Goal: Task Accomplishment & Management: Manage account settings

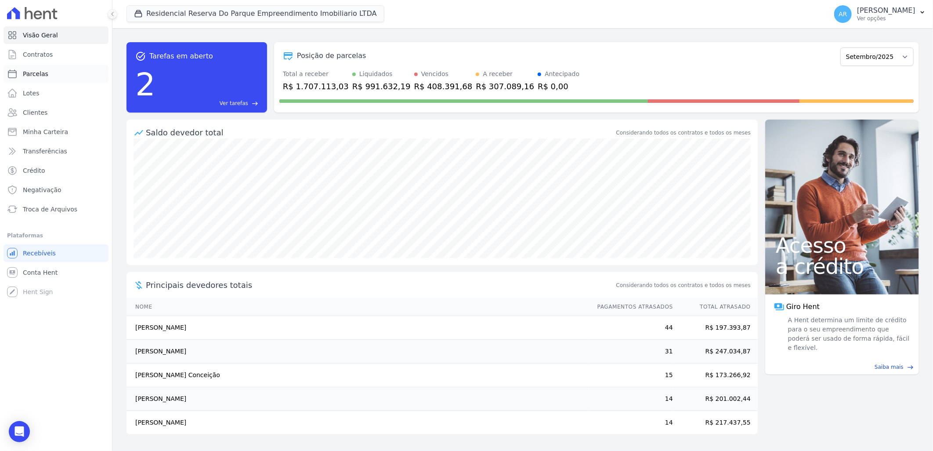
click at [58, 69] on link "Parcelas" at bounding box center [56, 74] width 105 height 18
click at [40, 73] on span "Parcelas" at bounding box center [35, 73] width 25 height 9
select select
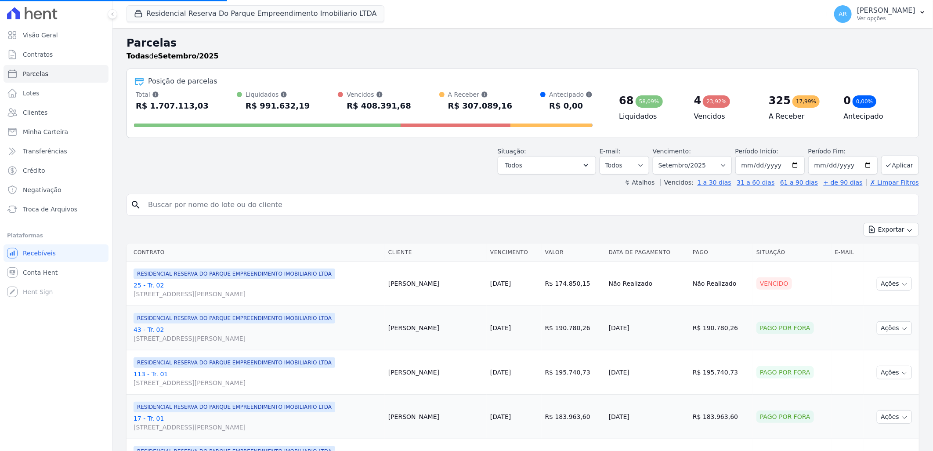
select select
click at [696, 168] on select "Filtrar por período ──────── Todos os meses Dezembro/[GEOGRAPHIC_DATA]/2024 Fev…" at bounding box center [692, 165] width 79 height 18
select select "all"
click at [658, 156] on select "Filtrar por período ──────── Todos os meses Dezembro/[GEOGRAPHIC_DATA]/2024 Fev…" at bounding box center [692, 165] width 79 height 18
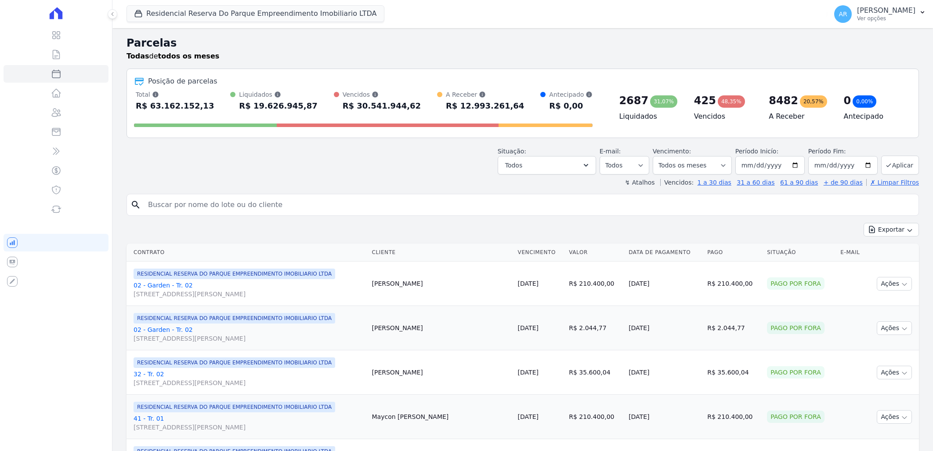
select select
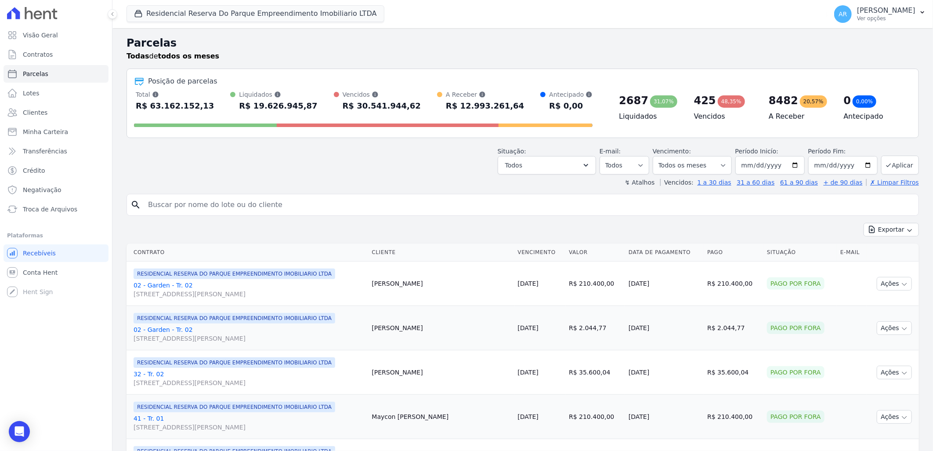
drag, startPoint x: 0, startPoint y: 0, endPoint x: 269, endPoint y: 209, distance: 340.3
click at [269, 209] on input "search" at bounding box center [529, 205] width 772 height 18
type input "franciele c"
select select
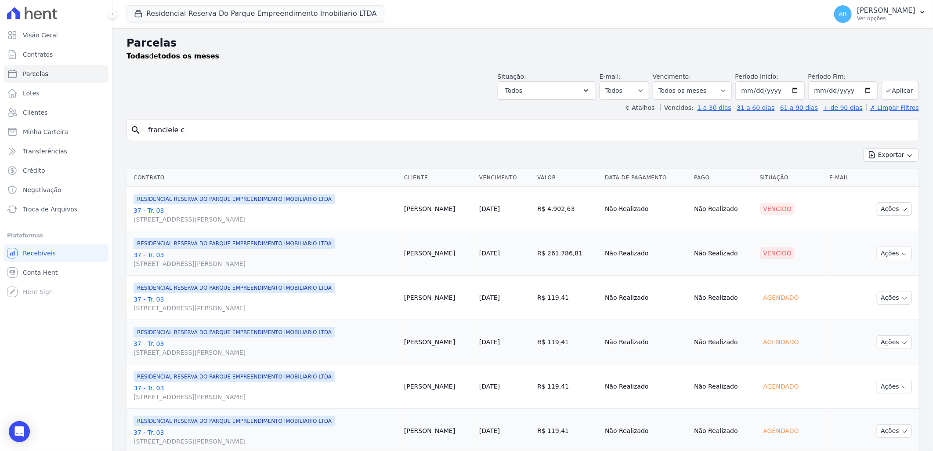
scroll to position [49, 0]
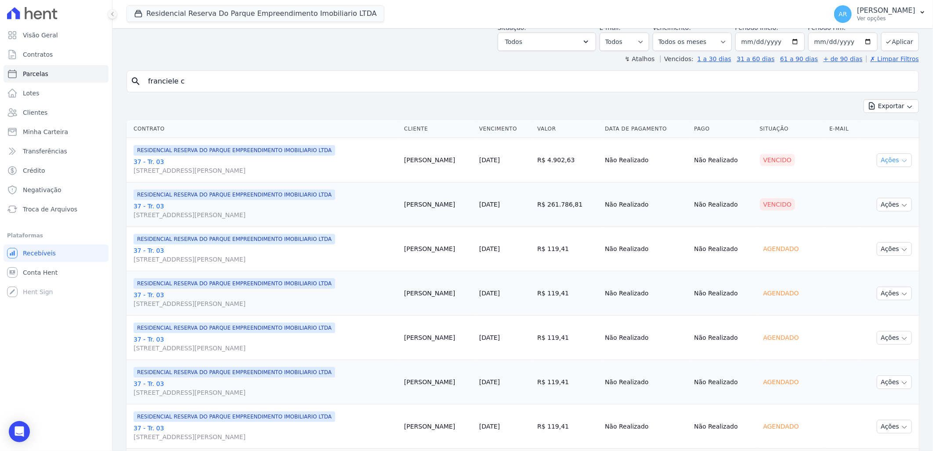
click at [893, 167] on button "Ações" at bounding box center [894, 160] width 35 height 14
click at [881, 233] on link "Liquidação Manual" at bounding box center [891, 229] width 84 height 16
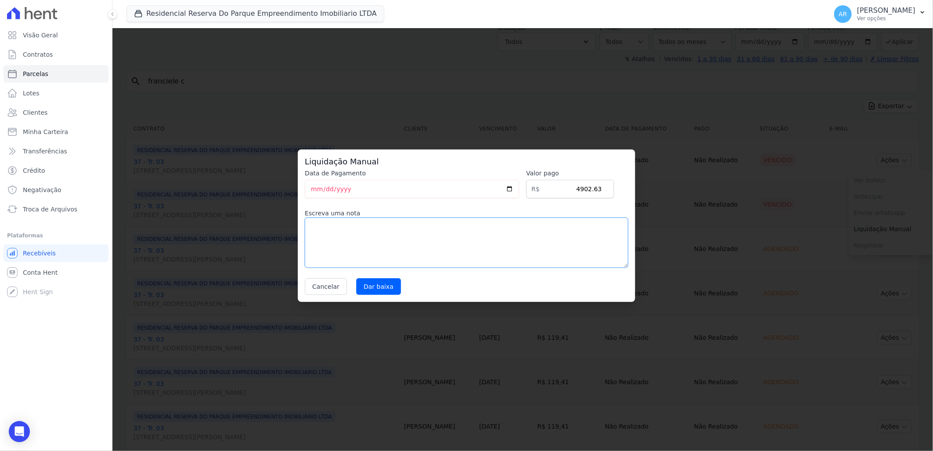
click at [438, 252] on textarea at bounding box center [466, 242] width 323 height 50
drag, startPoint x: 371, startPoint y: 228, endPoint x: 271, endPoint y: 232, distance: 100.7
click at [271, 232] on div "Liquidação Manual Data de Pagamento 2025-09-05 Valor pago R$ 4902.63 Escreva um…" at bounding box center [466, 225] width 933 height 451
type textarea "Cliente financiou tudo pela caixa"
click at [380, 288] on input "Dar baixa" at bounding box center [378, 286] width 45 height 17
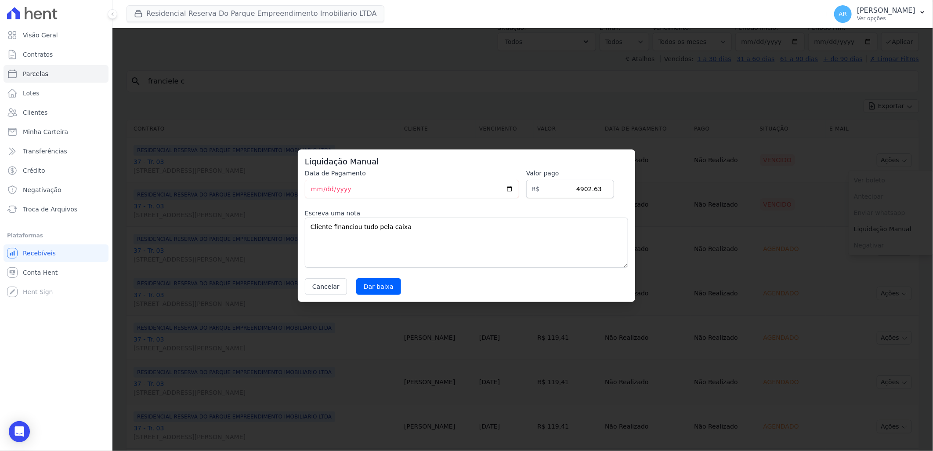
select select
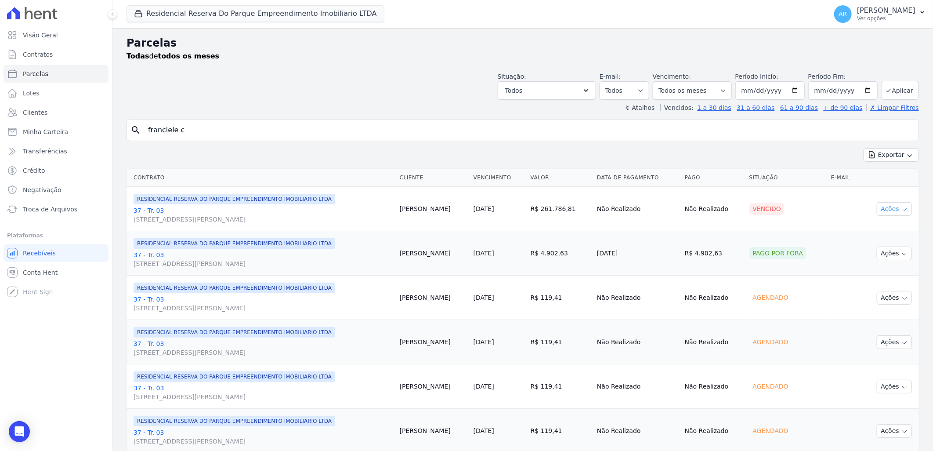
click at [901, 207] on icon "button" at bounding box center [904, 209] width 7 height 7
click at [886, 280] on link "Liquidação Manual" at bounding box center [891, 278] width 84 height 16
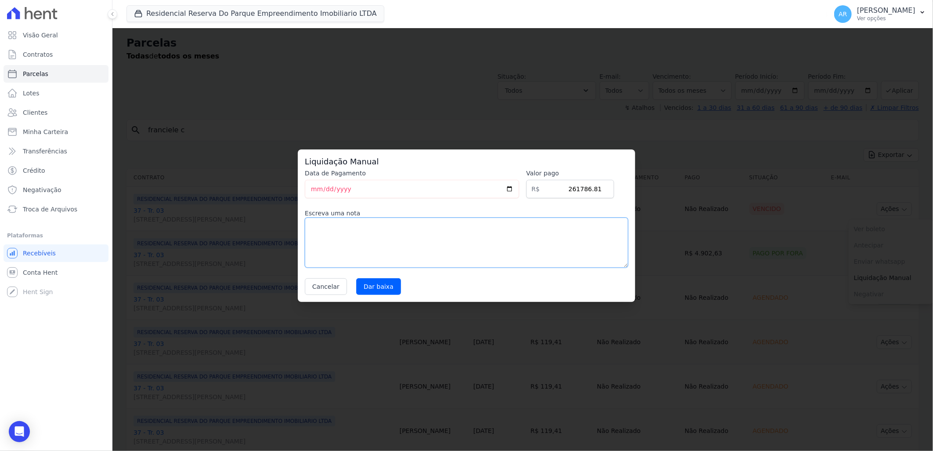
click at [420, 237] on textarea at bounding box center [466, 242] width 323 height 50
paste textarea "Cliente financiou tudo pela caixa"
type textarea "Cliente financiou tudo pela caixa"
click at [378, 288] on input "Dar baixa" at bounding box center [378, 286] width 45 height 17
select select
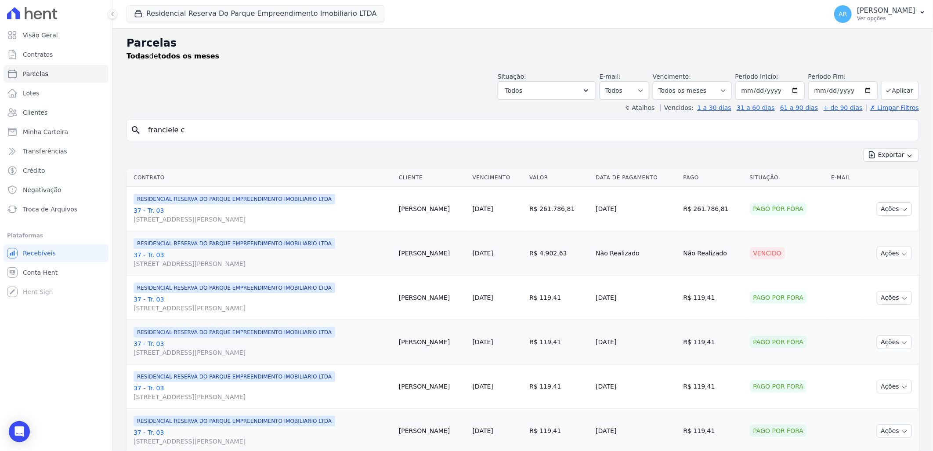
scroll to position [49, 0]
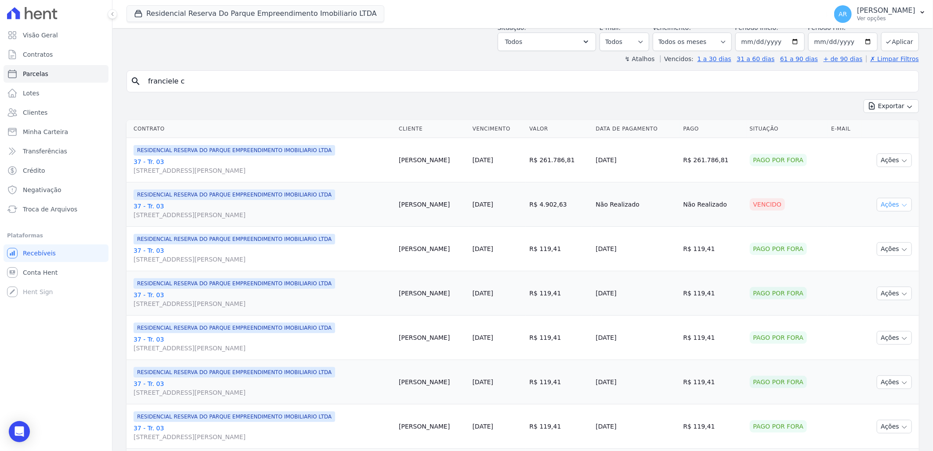
click at [882, 203] on button "Ações" at bounding box center [894, 205] width 35 height 14
click at [851, 273] on link "Liquidação Manual" at bounding box center [891, 273] width 84 height 16
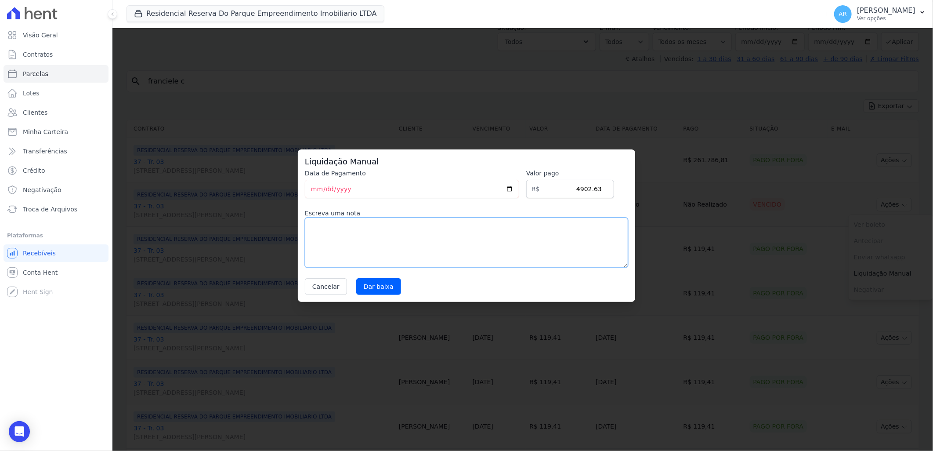
click at [418, 230] on textarea at bounding box center [466, 242] width 323 height 50
paste textarea "Cliente financiou tudo pela caixa"
type textarea "Cliente financiou tudo pela caixa"
click at [385, 293] on input "Dar baixa" at bounding box center [378, 286] width 45 height 17
select select
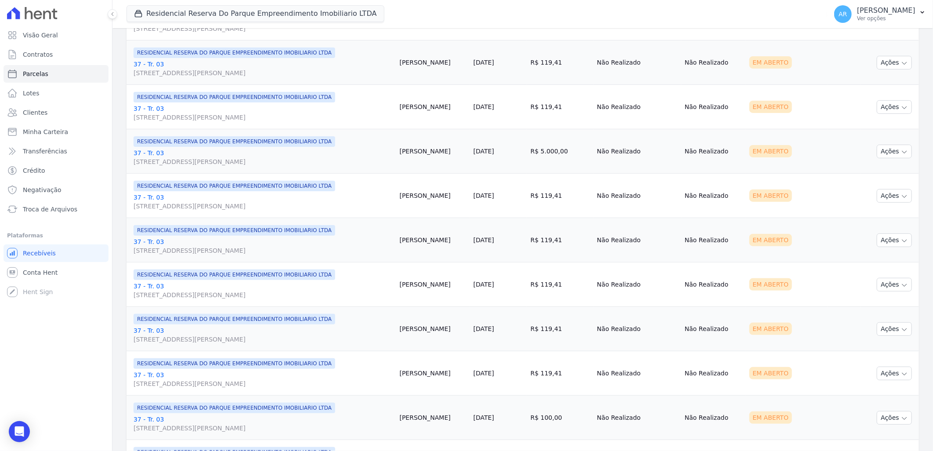
scroll to position [872, 0]
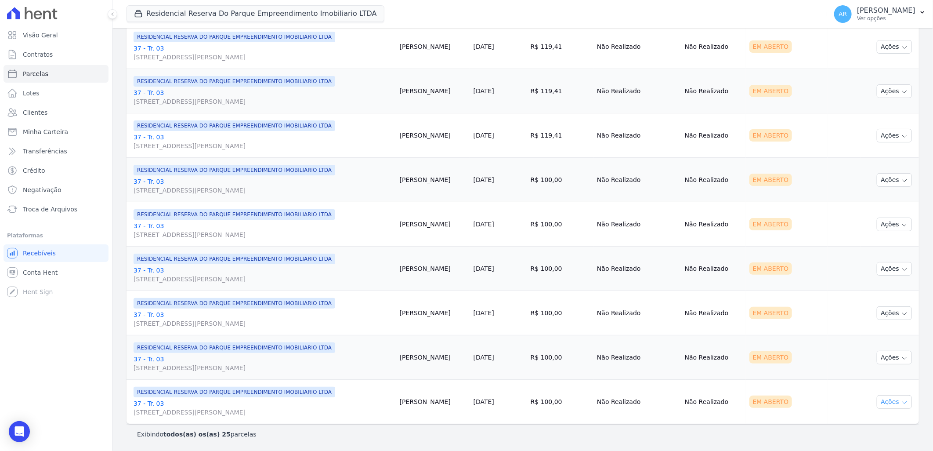
click at [894, 398] on button "Ações" at bounding box center [894, 402] width 35 height 14
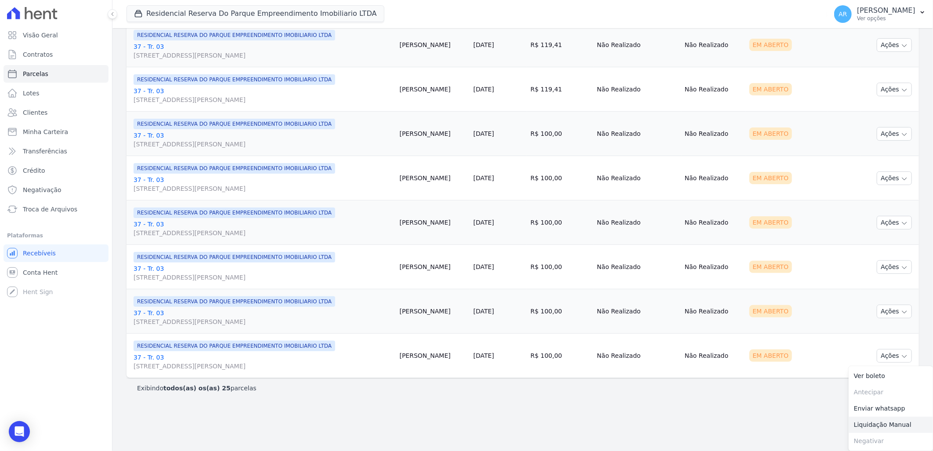
click at [887, 425] on link "Liquidação Manual" at bounding box center [891, 424] width 84 height 16
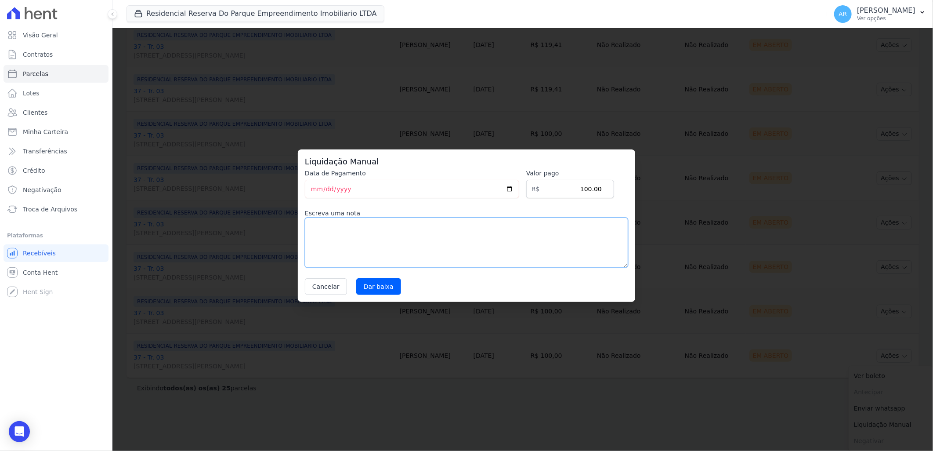
click at [398, 235] on textarea at bounding box center [466, 242] width 323 height 50
paste textarea "Cliente financiou tudo pela caixa"
type textarea "Cliente financiou tudo pela caixa"
click at [385, 288] on input "Dar baixa" at bounding box center [378, 286] width 45 height 17
select select
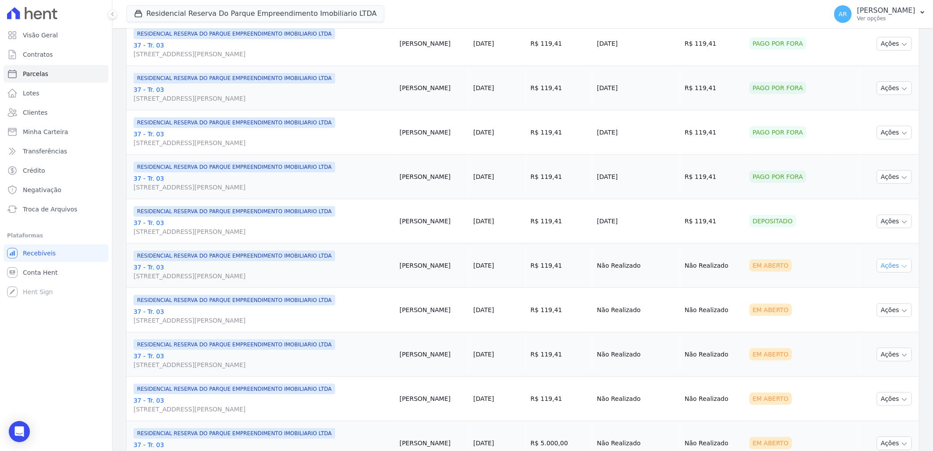
scroll to position [336, 0]
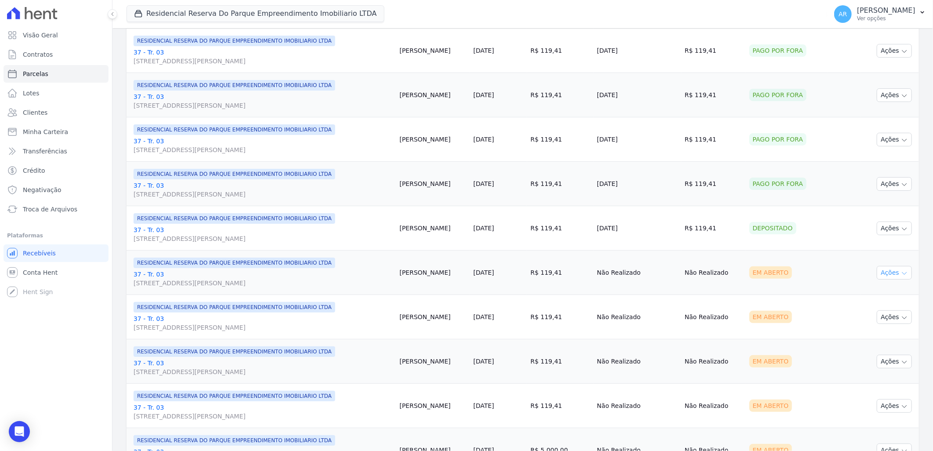
click at [888, 272] on button "Ações" at bounding box center [894, 273] width 35 height 14
click at [874, 335] on link "Liquidação Manual" at bounding box center [891, 341] width 84 height 16
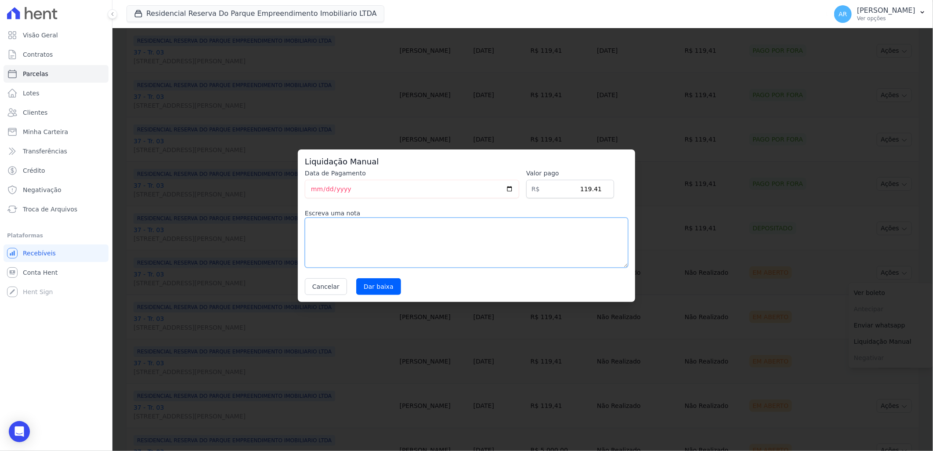
click at [422, 235] on textarea at bounding box center [466, 242] width 323 height 50
paste textarea "Cliente financiou tudo pela caixa"
type textarea "Cliente financiou tudo pela caixa"
click at [377, 283] on input "Dar baixa" at bounding box center [378, 286] width 45 height 17
select select
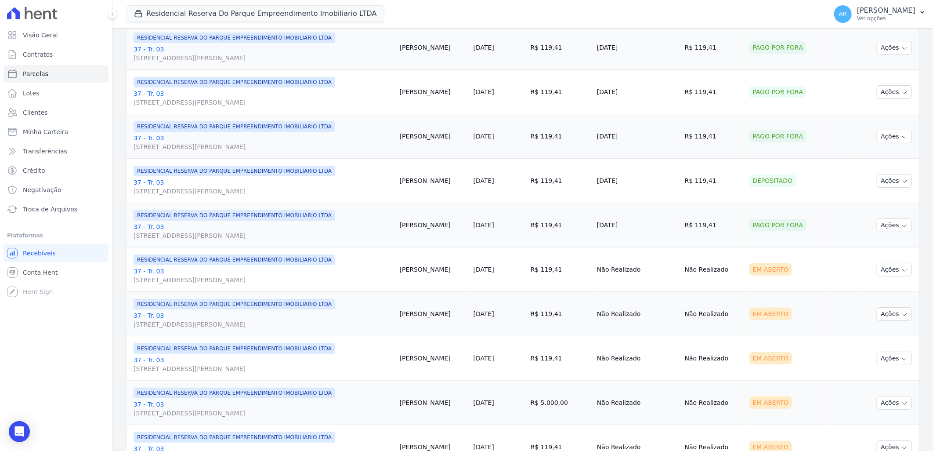
scroll to position [488, 0]
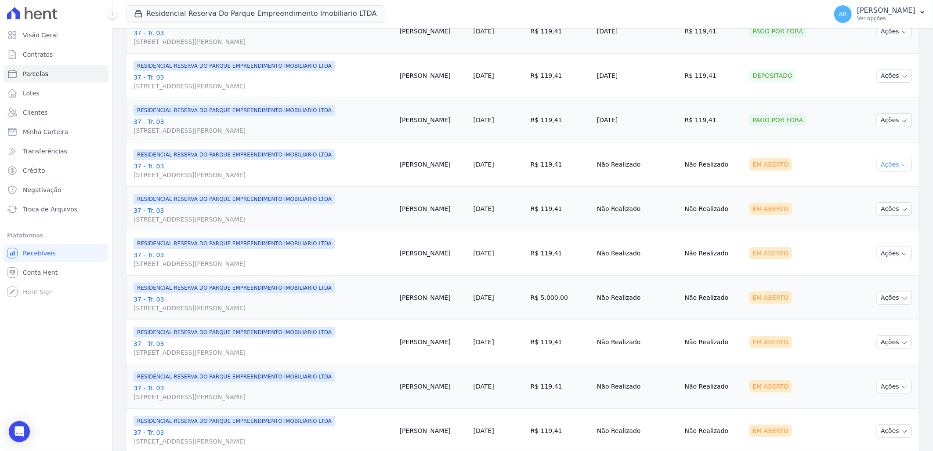
click at [882, 163] on button "Ações" at bounding box center [894, 165] width 35 height 14
click at [883, 235] on link "Liquidação Manual" at bounding box center [891, 233] width 84 height 16
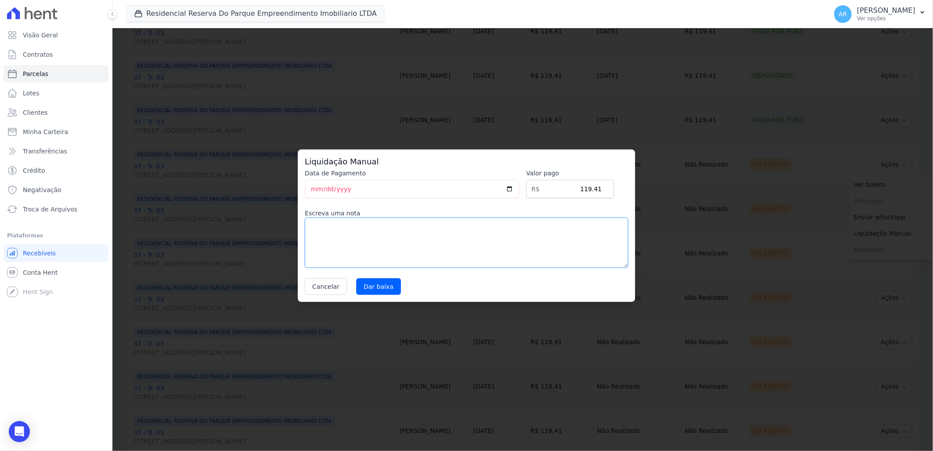
click at [513, 249] on textarea at bounding box center [466, 242] width 323 height 50
paste textarea "Cliente financiou tudo pela caixa"
type textarea "Cliente financiou tudo pela caixa"
click at [371, 286] on input "Dar baixa" at bounding box center [378, 286] width 45 height 17
select select
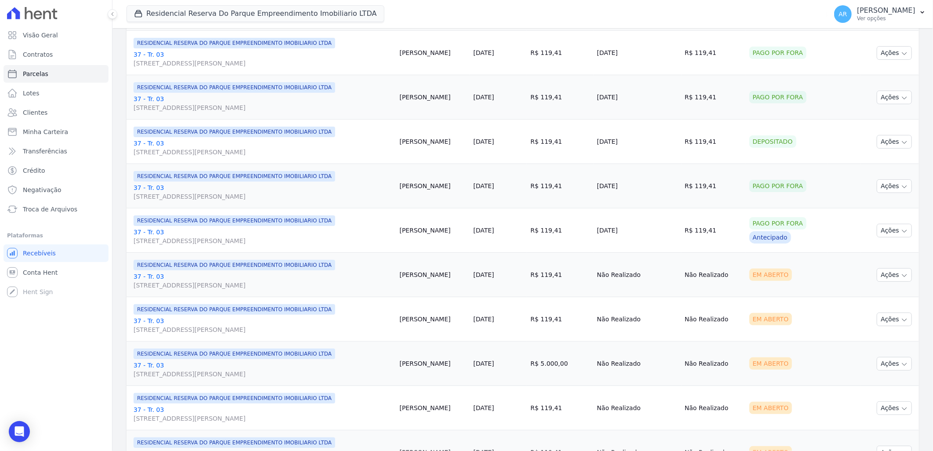
scroll to position [439, 0]
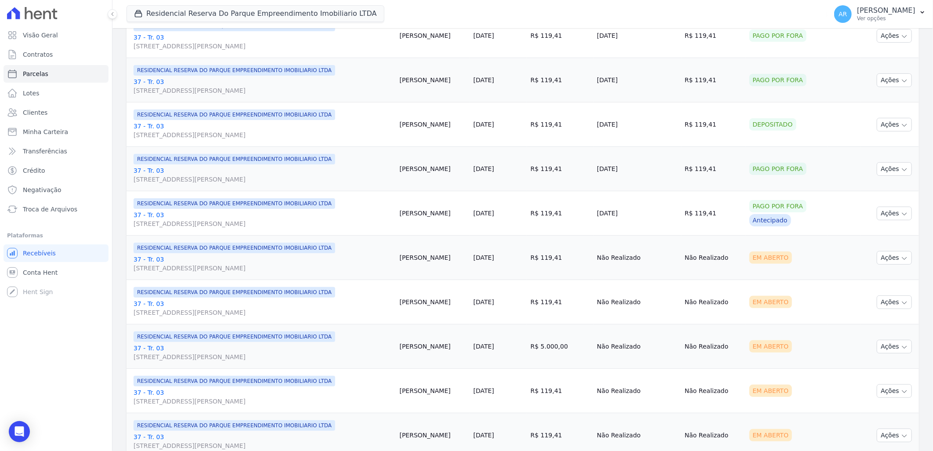
click at [888, 266] on td "Ações Ver boleto Antecipar Antecipação não disponível Enviar whatsapp Registrar…" at bounding box center [890, 257] width 58 height 44
click at [882, 261] on button "Ações" at bounding box center [894, 258] width 35 height 14
click at [876, 319] on link "Liquidação Manual" at bounding box center [891, 327] width 84 height 16
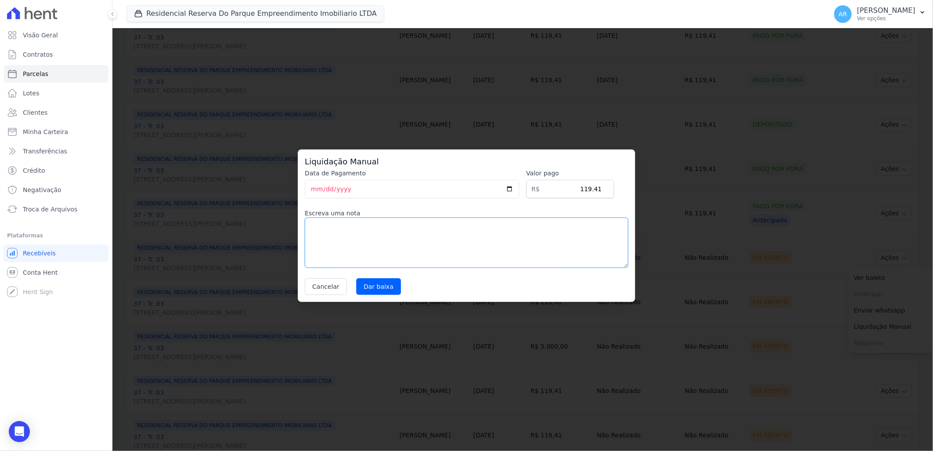
click at [529, 254] on textarea at bounding box center [466, 242] width 323 height 50
paste textarea "Cliente financiou tudo pela caixa"
type textarea "Cliente financiou tudo pela caixa"
drag, startPoint x: 384, startPoint y: 279, endPoint x: 370, endPoint y: 273, distance: 14.7
click at [373, 275] on div "Data de Pagamento 2025-09-05 Valor pago R$ 119.41 Escreva uma nota Cliente fina…" at bounding box center [466, 232] width 323 height 126
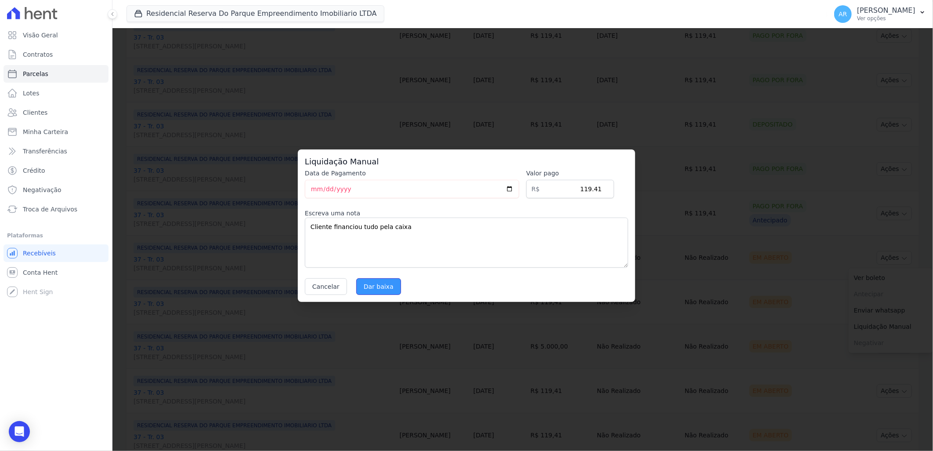
click at [387, 282] on input "Dar baixa" at bounding box center [378, 286] width 45 height 17
select select
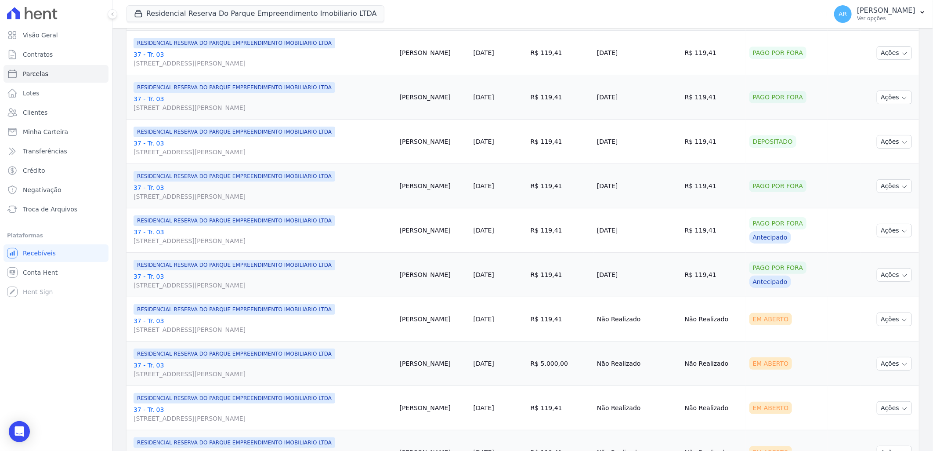
scroll to position [439, 0]
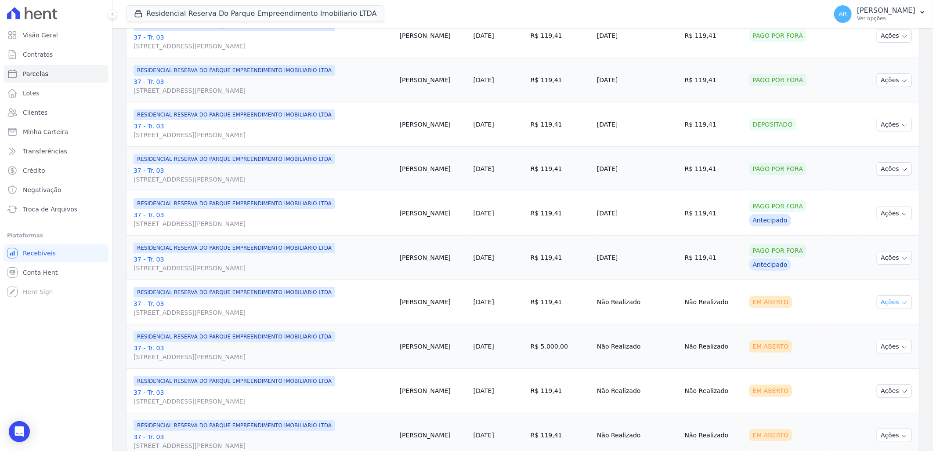
click at [880, 306] on button "Ações" at bounding box center [894, 302] width 35 height 14
click at [874, 369] on link "Liquidação Manual" at bounding box center [891, 371] width 84 height 16
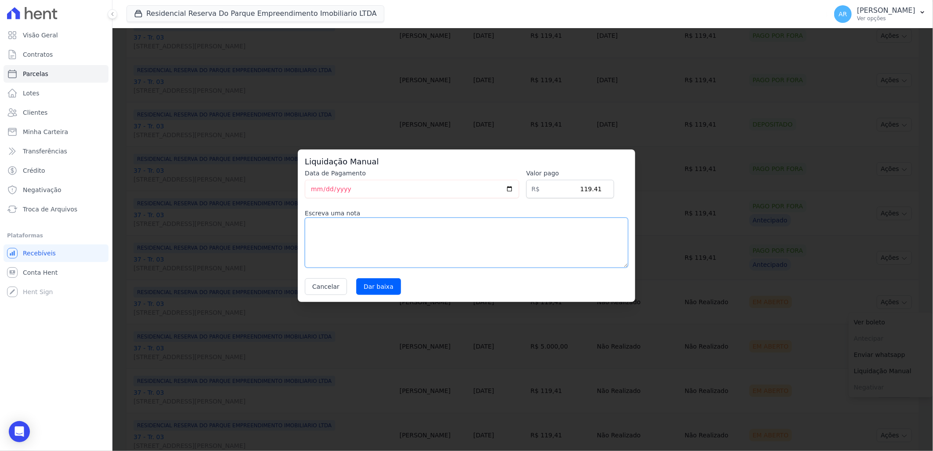
click at [486, 233] on textarea at bounding box center [466, 242] width 323 height 50
paste textarea "Cliente financiou tudo pela caixa"
type textarea "Cliente financiou tudo pela caixa"
drag, startPoint x: 362, startPoint y: 287, endPoint x: 337, endPoint y: 209, distance: 81.8
click at [362, 286] on input "Dar baixa" at bounding box center [378, 286] width 45 height 17
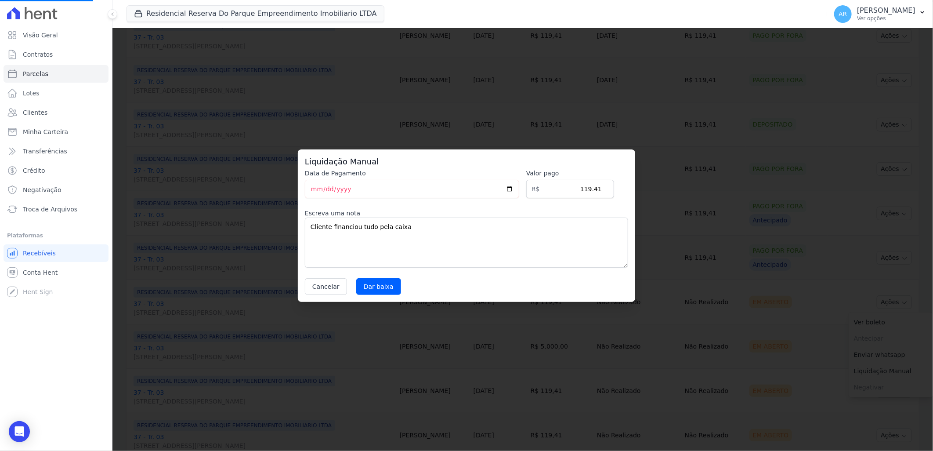
select select
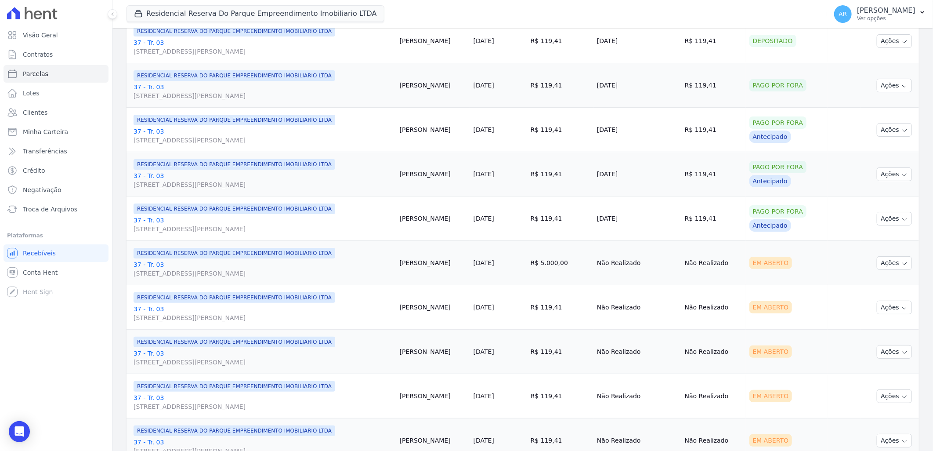
scroll to position [537, 0]
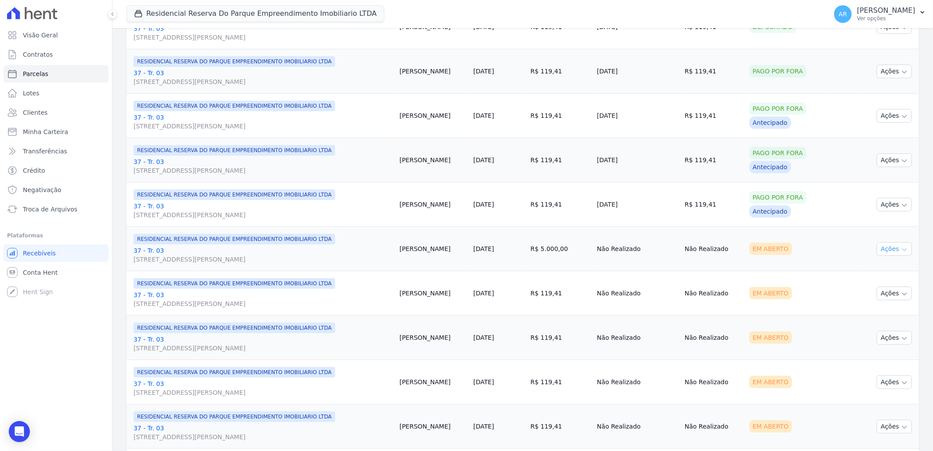
click at [885, 253] on button "Ações" at bounding box center [894, 249] width 35 height 14
click at [872, 313] on link "Liquidação Manual" at bounding box center [891, 318] width 84 height 16
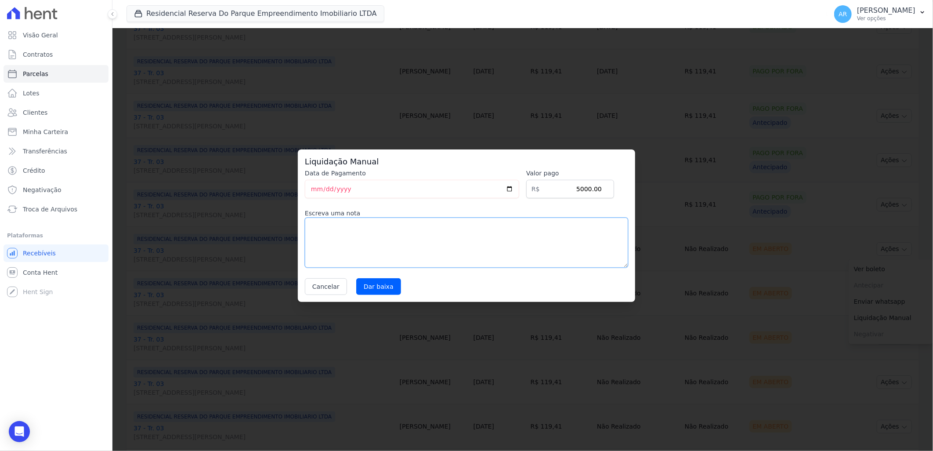
click at [410, 246] on textarea at bounding box center [466, 242] width 323 height 50
paste textarea "Cliente financiou tudo pela caixa"
type textarea "Cliente financiou tudo pela caixa"
click at [367, 290] on input "Dar baixa" at bounding box center [378, 286] width 45 height 17
select select
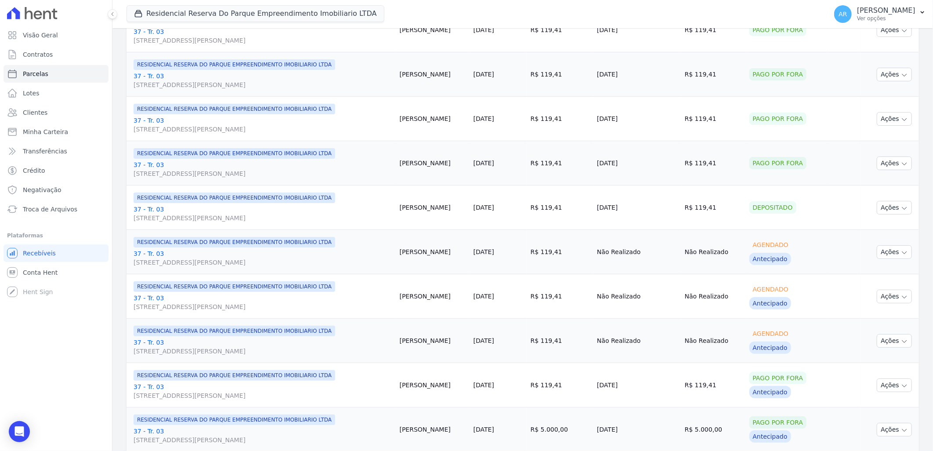
scroll to position [439, 0]
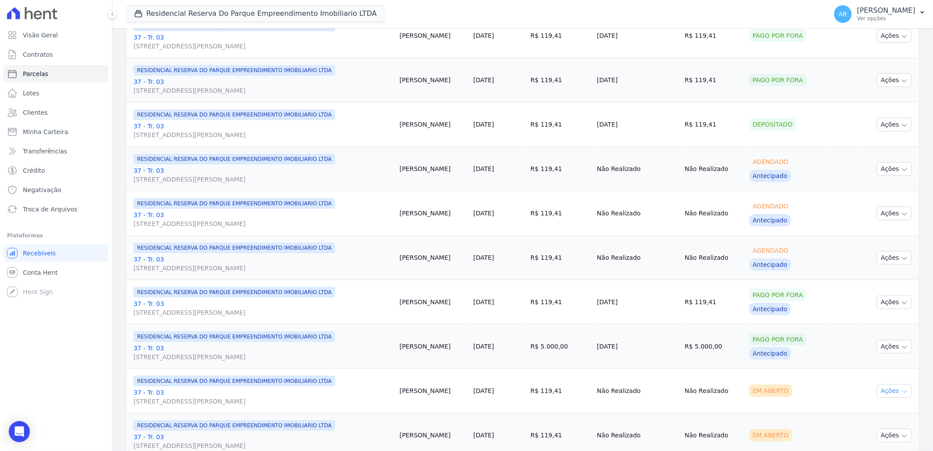
click at [893, 392] on button "Ações" at bounding box center [894, 391] width 35 height 14
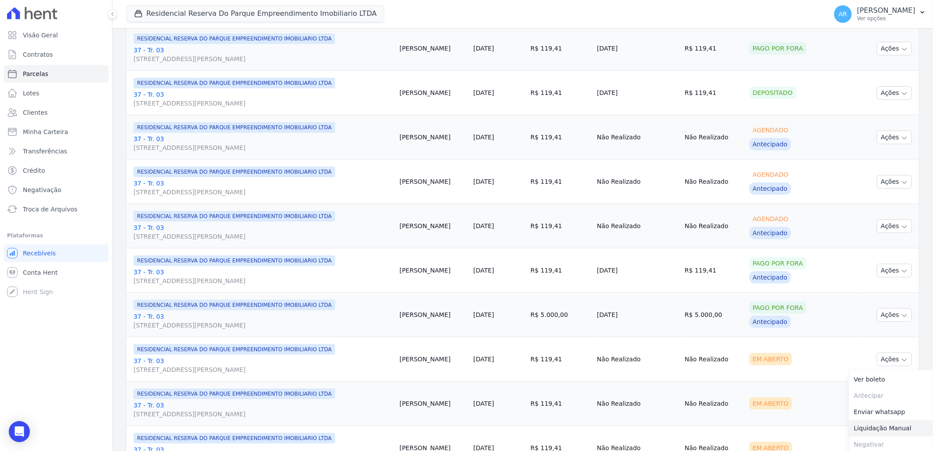
scroll to position [488, 0]
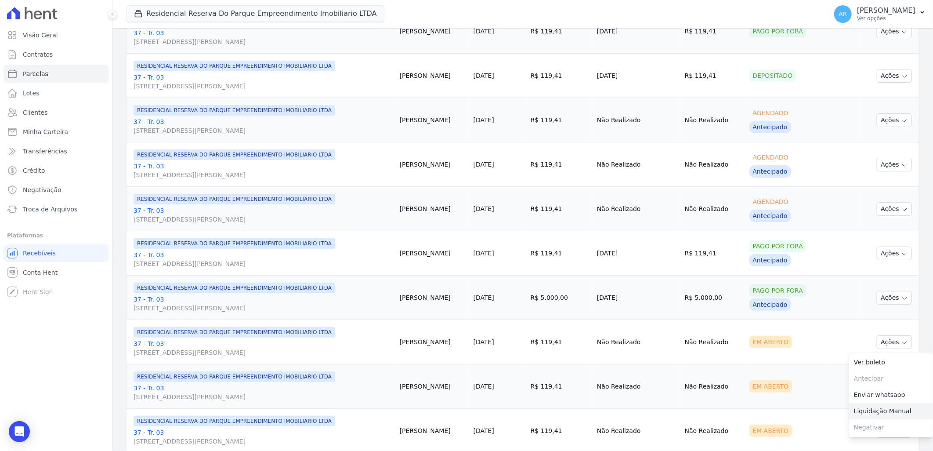
click at [871, 411] on link "Liquidação Manual" at bounding box center [891, 411] width 84 height 16
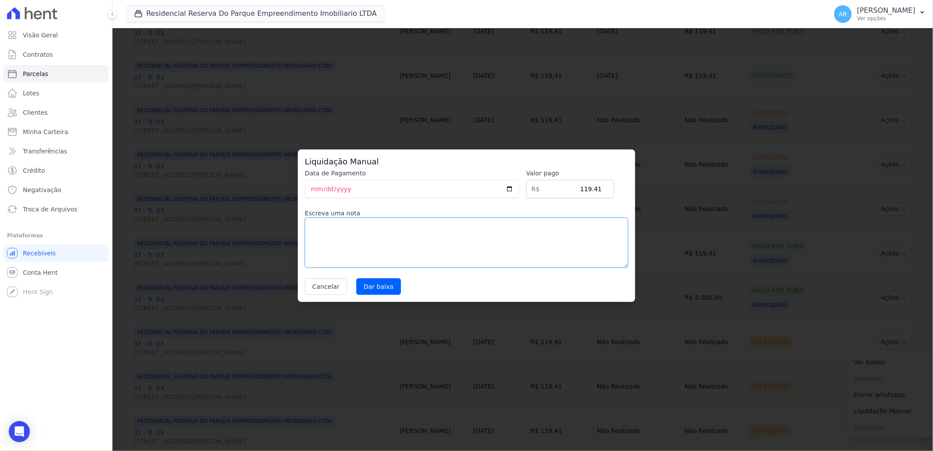
click at [398, 226] on textarea at bounding box center [466, 242] width 323 height 50
paste textarea "Cliente financiou tudo pela caixa"
type textarea "Cliente financiou tudo pela caixa"
click at [370, 288] on input "Dar baixa" at bounding box center [378, 286] width 45 height 17
select select
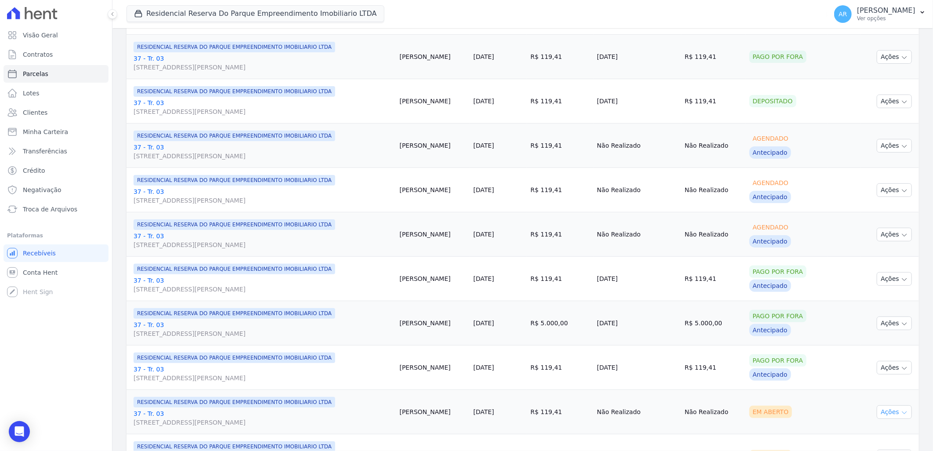
scroll to position [586, 0]
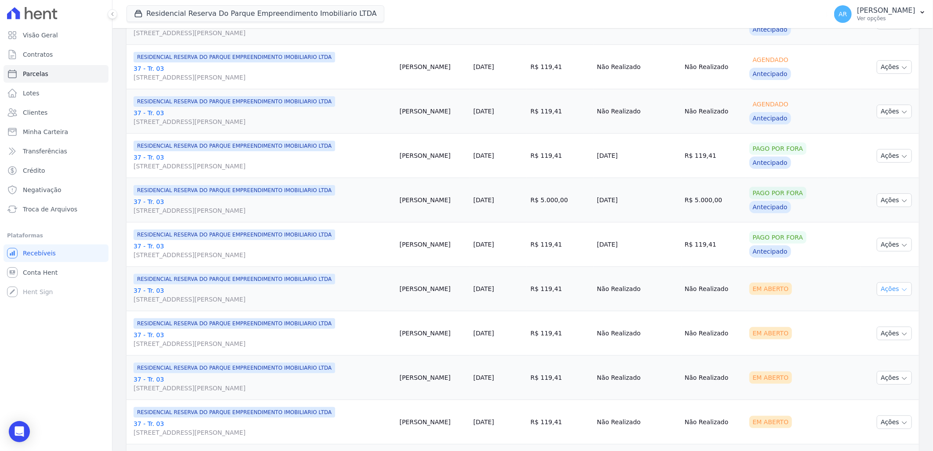
click at [888, 290] on button "Ações" at bounding box center [894, 289] width 35 height 14
click at [869, 355] on link "Liquidação Manual" at bounding box center [891, 358] width 84 height 16
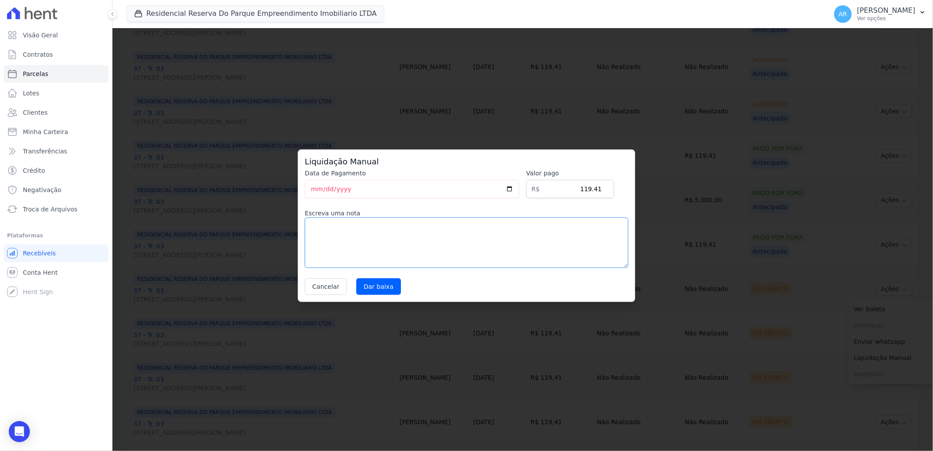
click at [362, 243] on textarea at bounding box center [466, 242] width 323 height 50
paste textarea "Cliente financiou tudo pela caixa"
type textarea "Cliente financiou tudo pela caixa"
click at [375, 292] on input "Dar baixa" at bounding box center [378, 286] width 45 height 17
select select
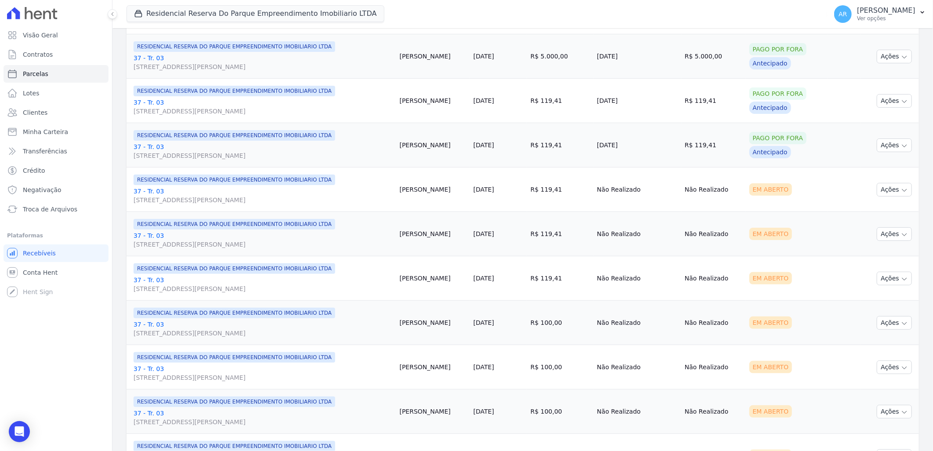
scroll to position [732, 0]
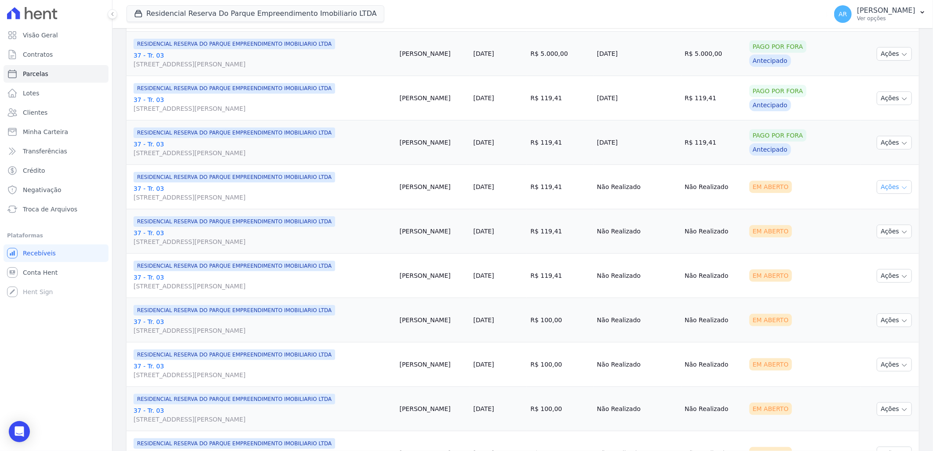
click at [890, 188] on button "Ações" at bounding box center [894, 187] width 35 height 14
click at [880, 253] on link "Liquidação Manual" at bounding box center [891, 256] width 84 height 16
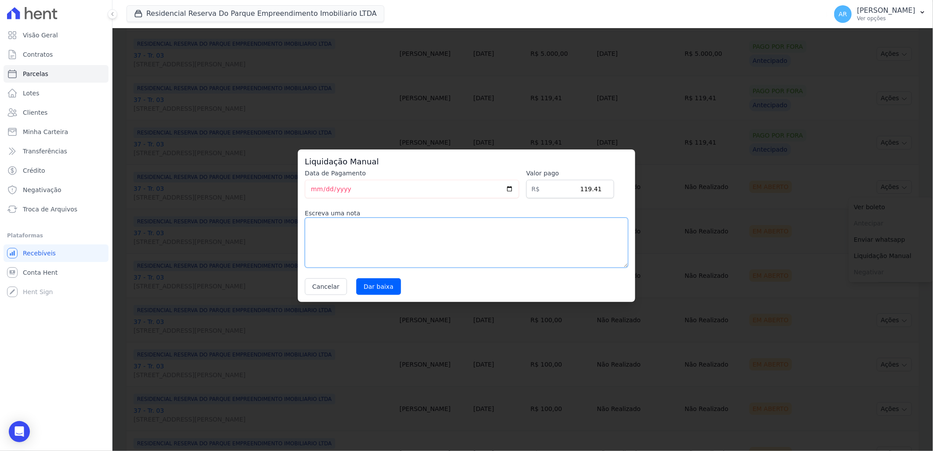
click at [434, 250] on textarea at bounding box center [466, 242] width 323 height 50
paste textarea "Cliente financiou tudo pela caixa"
type textarea "Cliente financiou tudo pela caixa"
click at [370, 289] on input "Dar baixa" at bounding box center [378, 286] width 45 height 17
click at [380, 285] on input "Dar baixa" at bounding box center [378, 286] width 45 height 17
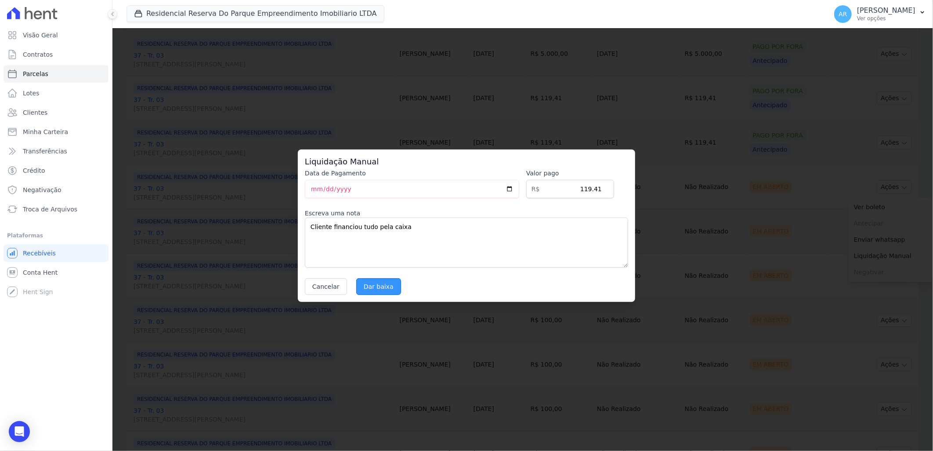
select select
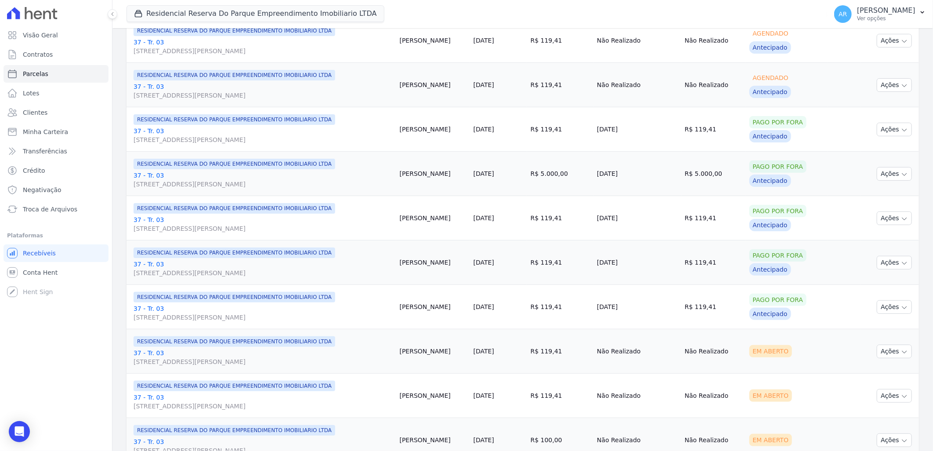
scroll to position [634, 0]
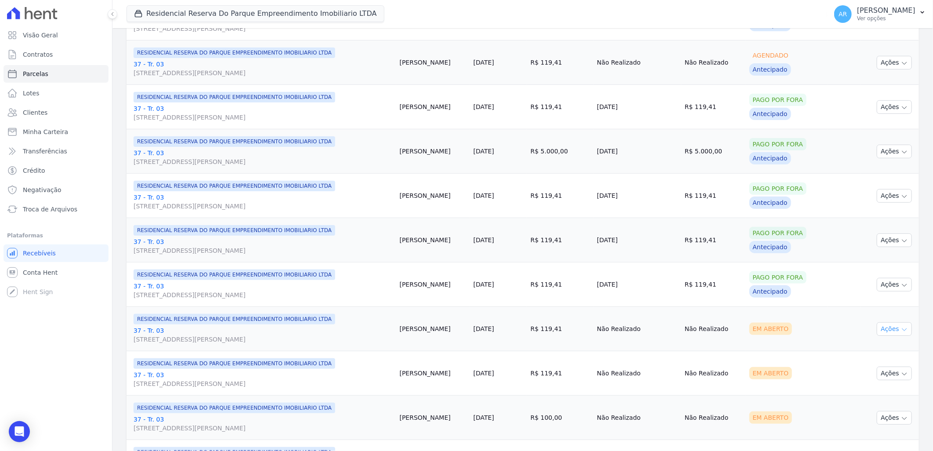
click at [901, 331] on icon "button" at bounding box center [904, 329] width 7 height 7
click at [863, 397] on link "Liquidação Manual" at bounding box center [891, 398] width 84 height 16
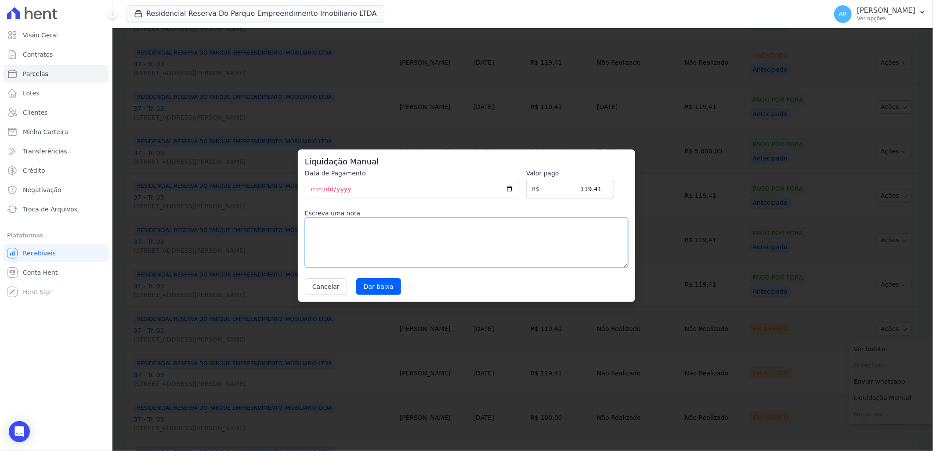
click at [460, 260] on textarea at bounding box center [466, 242] width 323 height 50
paste textarea "Cliente financiou tudo pela caixa"
type textarea "Cliente financiou tudo pela caixa"
click at [376, 291] on input "Dar baixa" at bounding box center [378, 286] width 45 height 17
select select
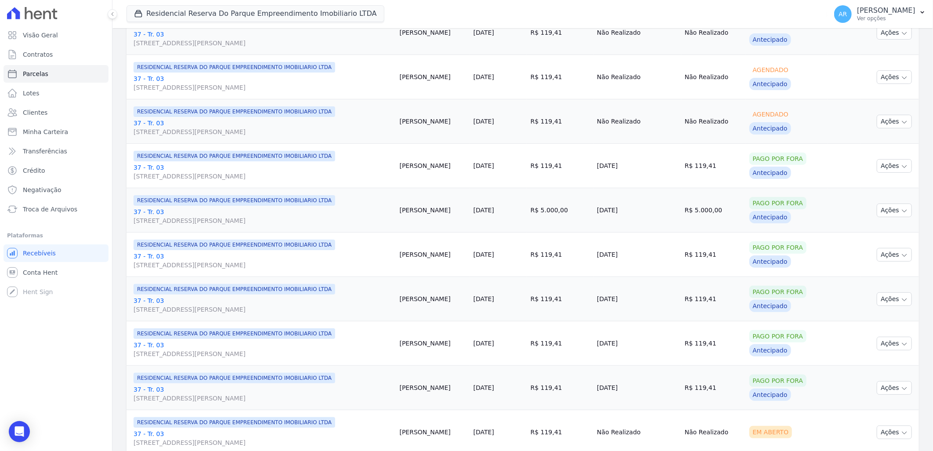
scroll to position [683, 0]
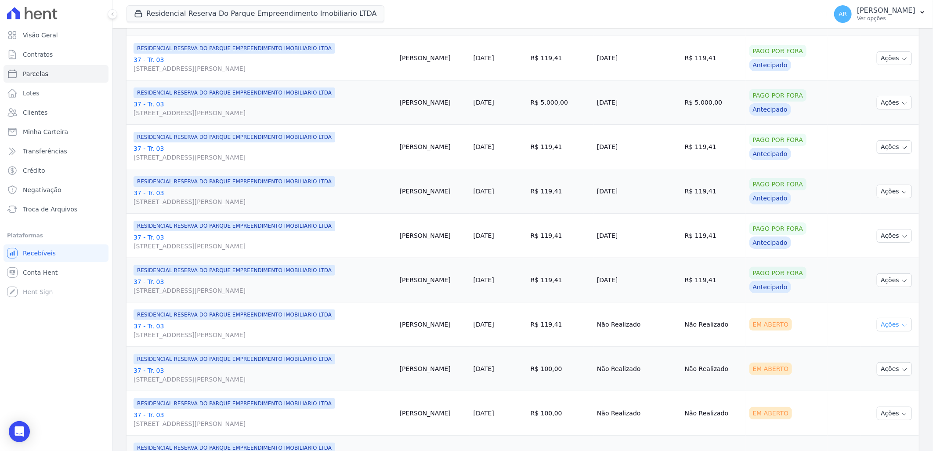
click at [892, 327] on button "Ações" at bounding box center [894, 325] width 35 height 14
click at [872, 387] on link "Liquidação Manual" at bounding box center [891, 393] width 84 height 16
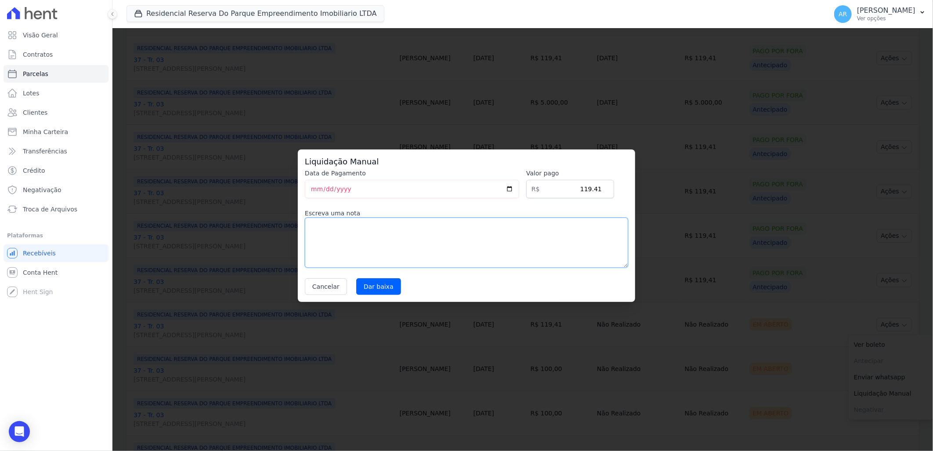
click at [463, 242] on textarea at bounding box center [466, 242] width 323 height 50
paste textarea "Cliente financiou tudo pela caixa"
type textarea "Cliente financiou tudo pela caixa"
click at [380, 289] on input "Dar baixa" at bounding box center [378, 286] width 45 height 17
select select
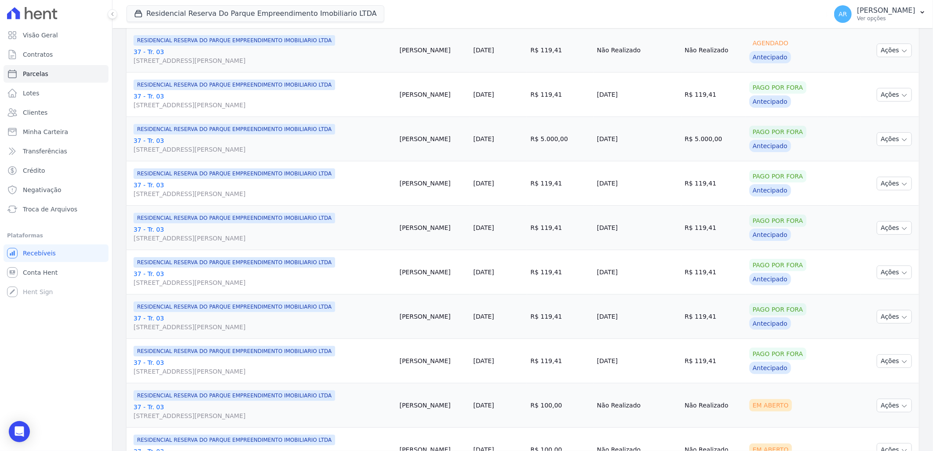
scroll to position [732, 0]
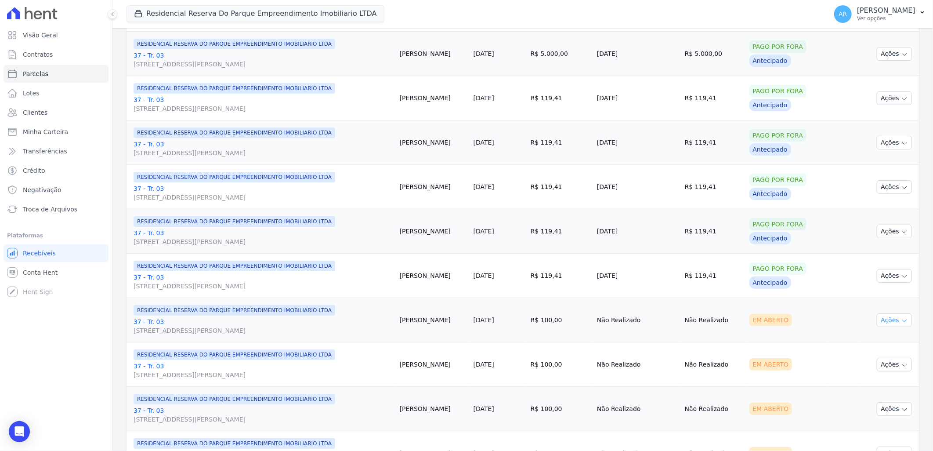
click at [886, 319] on button "Ações" at bounding box center [894, 320] width 35 height 14
click at [866, 384] on link "Liquidação Manual" at bounding box center [891, 389] width 84 height 16
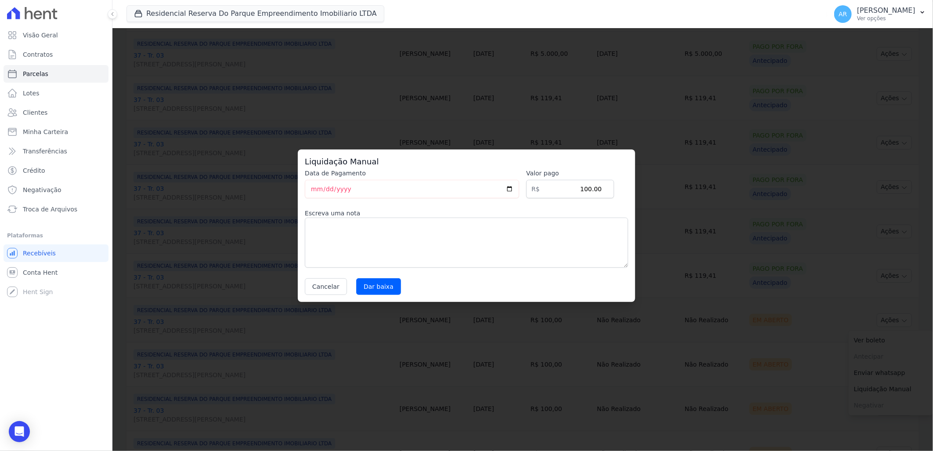
click at [472, 270] on div "Data de Pagamento 2025-09-05 Valor pago R$ 100.00 Escreva uma nota Cancelar Dar…" at bounding box center [466, 232] width 323 height 126
click at [425, 247] on textarea at bounding box center [466, 242] width 323 height 50
paste textarea "Cliente financiou tudo pela caixa"
type textarea "Cliente financiou tudo pela caixa"
click at [384, 287] on input "Dar baixa" at bounding box center [378, 286] width 45 height 17
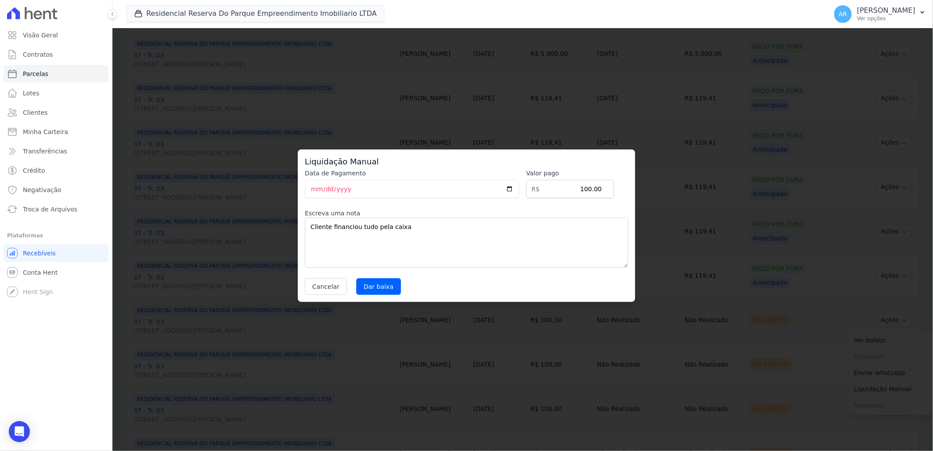
select select
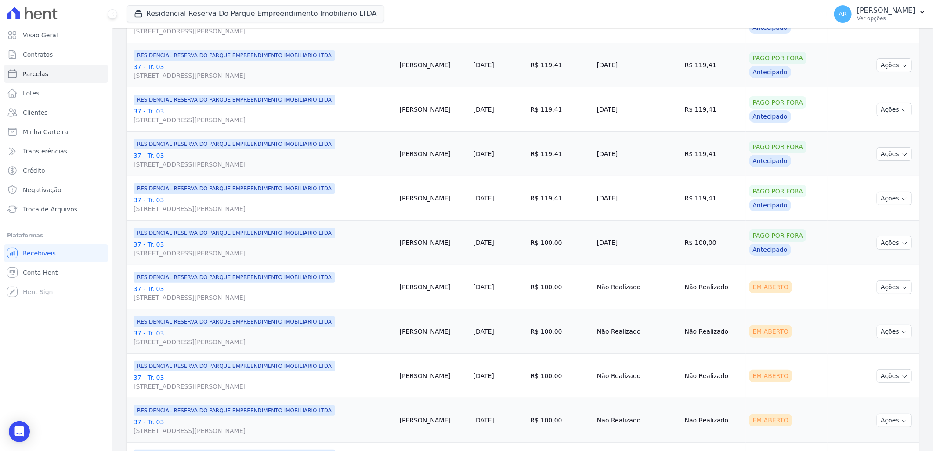
scroll to position [829, 0]
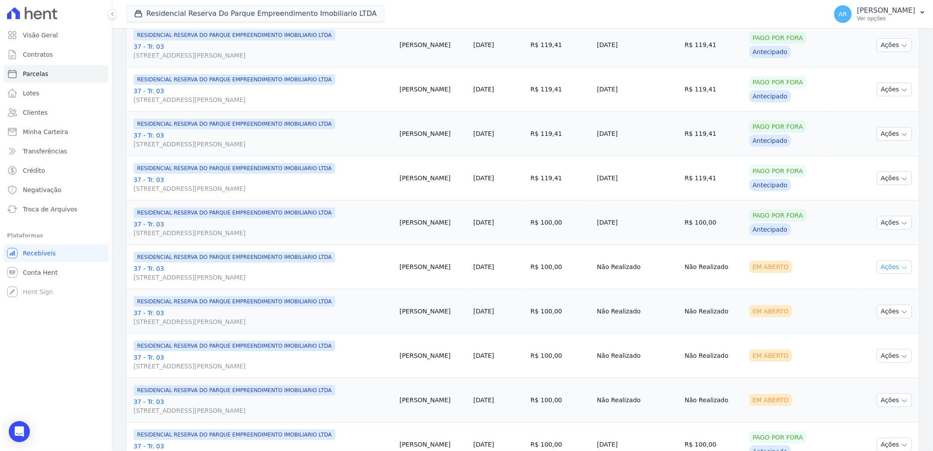
click at [881, 264] on button "Ações" at bounding box center [894, 267] width 35 height 14
click at [868, 332] on link "Liquidação Manual" at bounding box center [891, 336] width 84 height 16
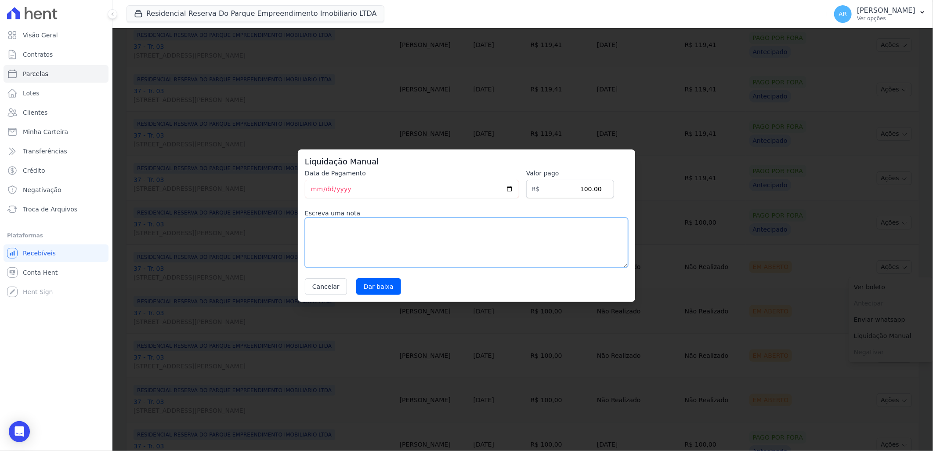
click at [449, 252] on textarea at bounding box center [466, 242] width 323 height 50
paste textarea "Cliente financiou tudo pela caixa"
type textarea "Cliente financiou tudo pela caixa"
click at [374, 283] on input "Dar baixa" at bounding box center [378, 286] width 45 height 17
select select
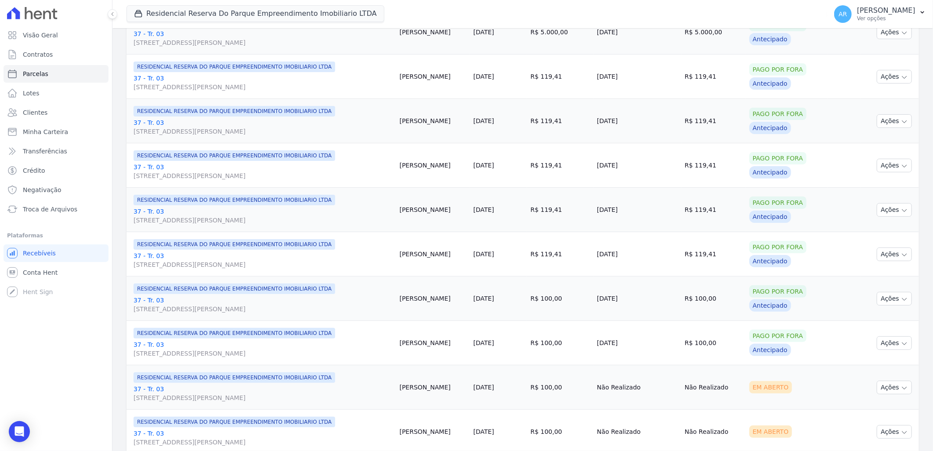
scroll to position [829, 0]
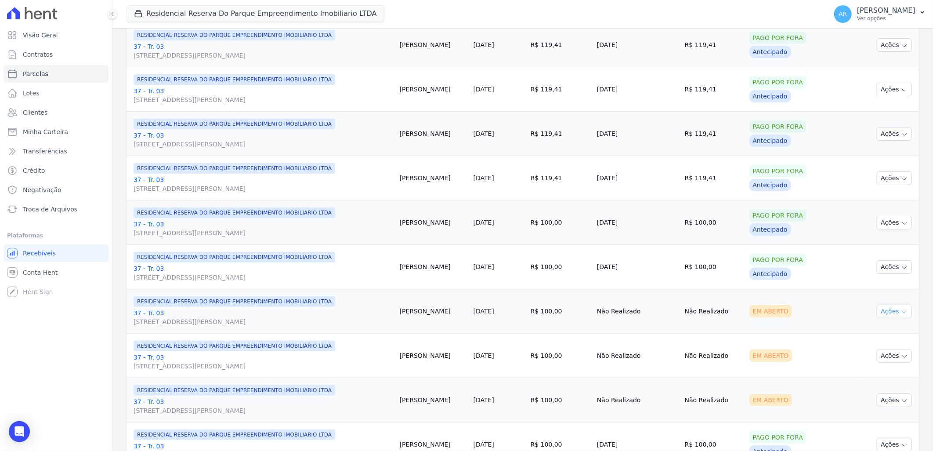
click at [893, 310] on button "Ações" at bounding box center [894, 311] width 35 height 14
click at [866, 379] on link "Liquidação Manual" at bounding box center [891, 380] width 84 height 16
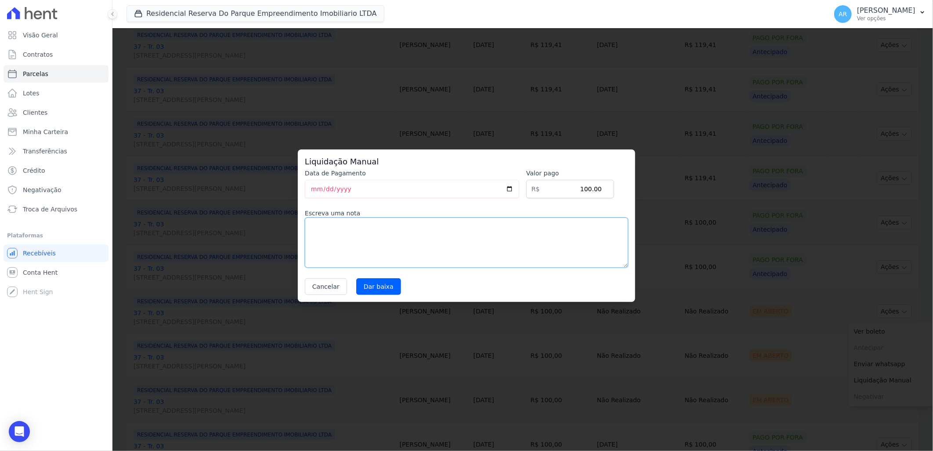
drag, startPoint x: 466, startPoint y: 249, endPoint x: 374, endPoint y: 256, distance: 92.5
click at [466, 248] on textarea at bounding box center [466, 242] width 323 height 50
paste textarea "Cliente financiou tudo pela caixa"
type textarea "Cliente financiou tudo pela caixa"
click at [380, 290] on input "Dar baixa" at bounding box center [378, 286] width 45 height 17
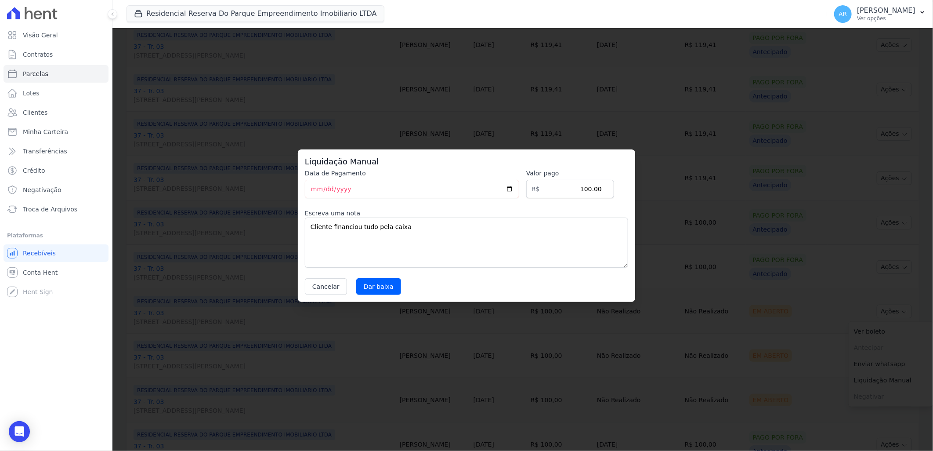
select select
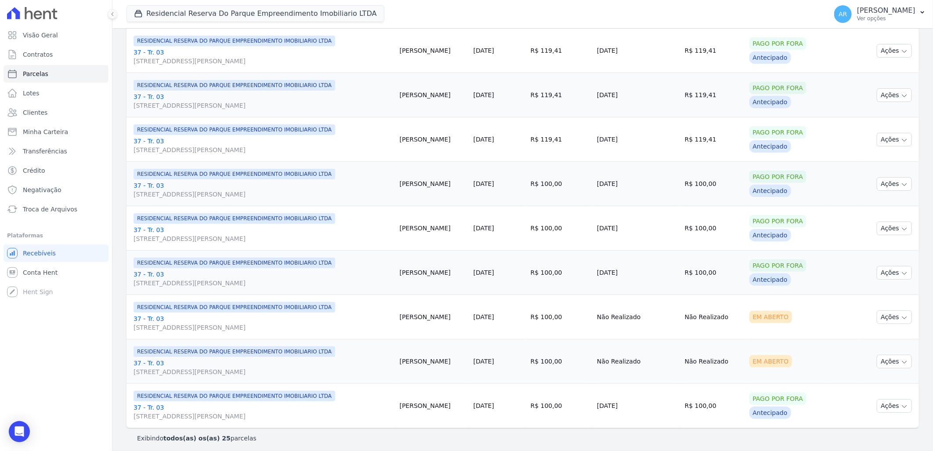
scroll to position [872, 0]
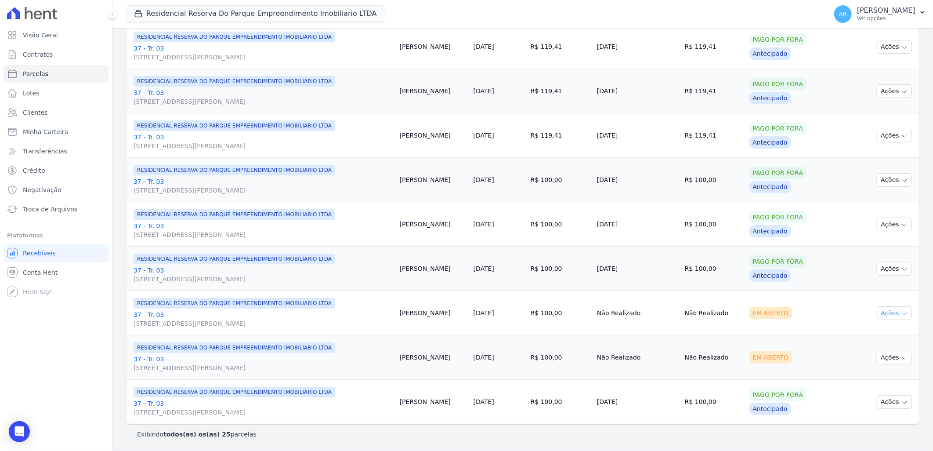
click at [893, 310] on button "Ações" at bounding box center [894, 313] width 35 height 14
click at [862, 380] on link "Liquidação Manual" at bounding box center [891, 382] width 84 height 16
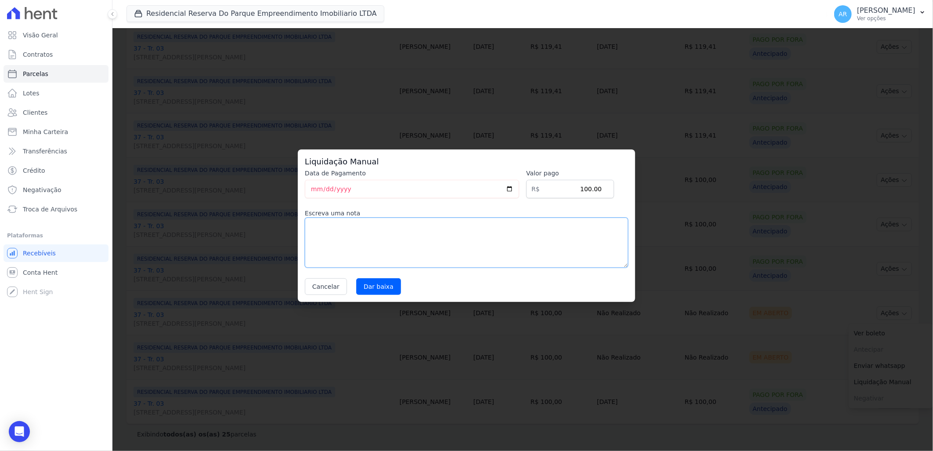
click at [536, 244] on textarea at bounding box center [466, 242] width 323 height 50
paste textarea "Cliente financiou tudo pela caixa"
type textarea "Cliente financiou tudo pela caixa"
click at [383, 284] on input "Dar baixa" at bounding box center [378, 286] width 45 height 17
select select
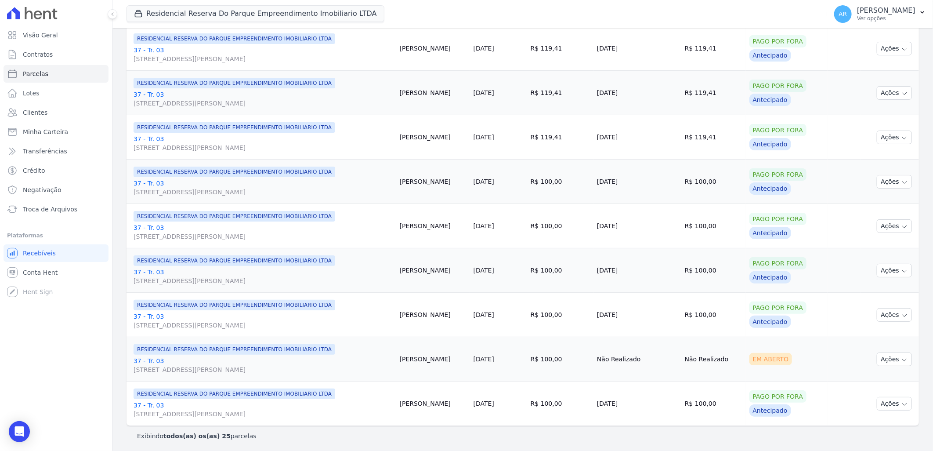
scroll to position [872, 0]
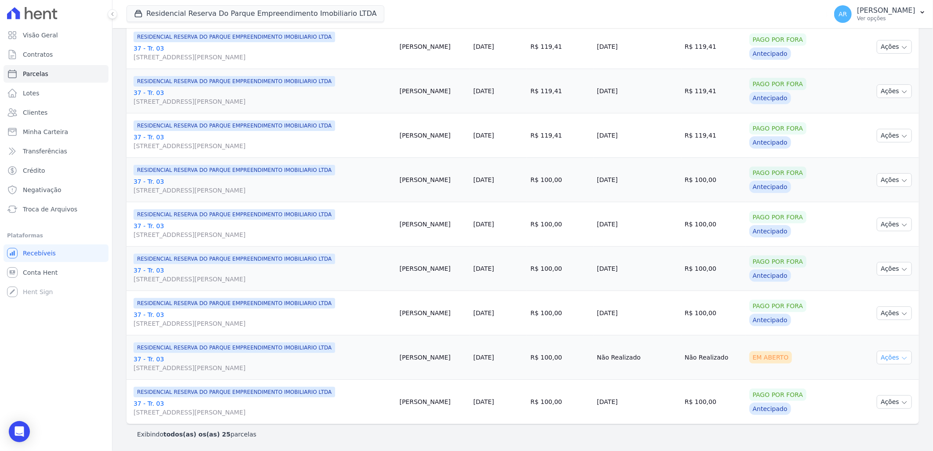
click at [886, 361] on button "Ações" at bounding box center [894, 358] width 35 height 14
click at [871, 420] on link "Liquidação Manual" at bounding box center [891, 426] width 84 height 16
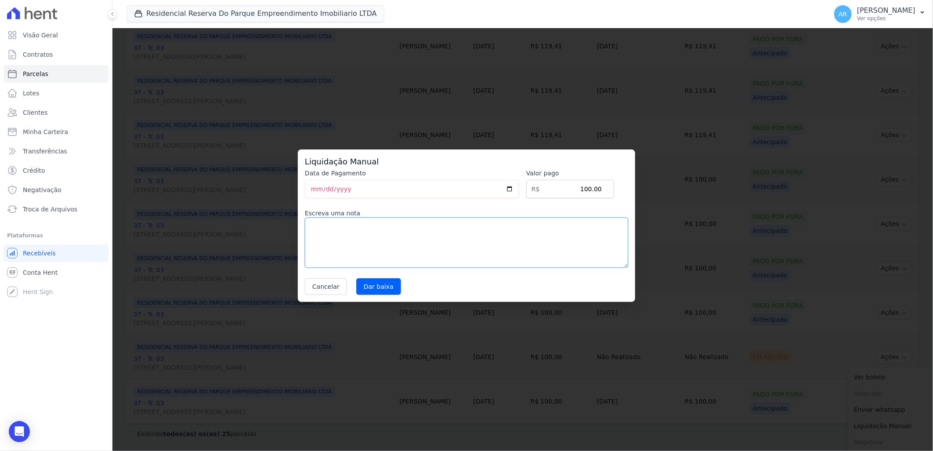
paste textarea "Cliente financiou tudo pela caixa"
type textarea "Cliente financiou tudo pela caixa"
click at [379, 287] on input "Dar baixa" at bounding box center [378, 286] width 45 height 17
select select
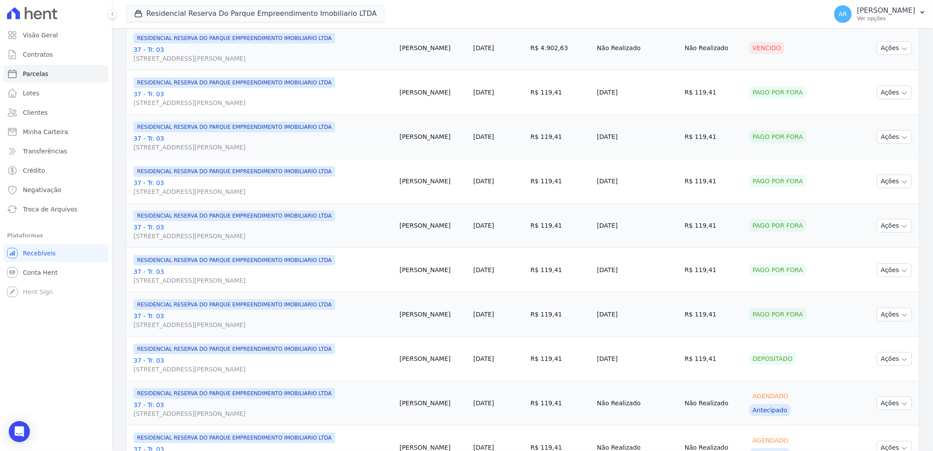
scroll to position [293, 0]
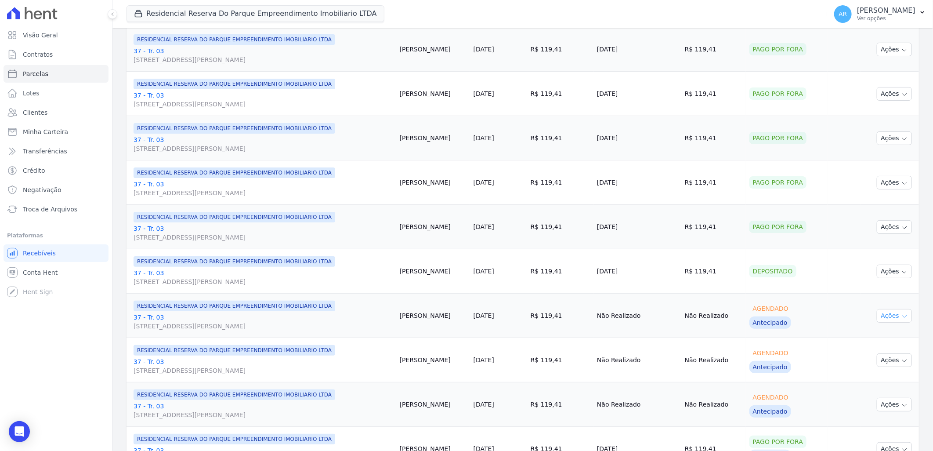
click at [883, 318] on button "Ações" at bounding box center [894, 316] width 35 height 14
click at [869, 384] on link "Liquidação Manual" at bounding box center [891, 384] width 84 height 16
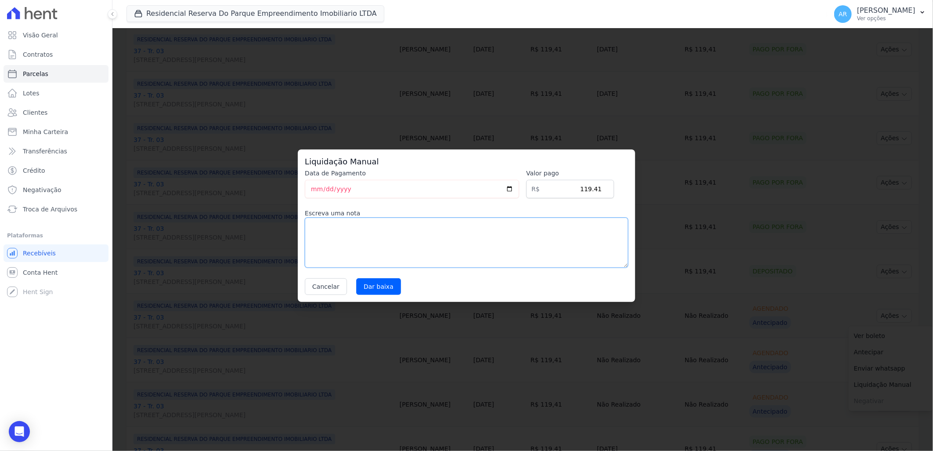
click at [388, 229] on textarea at bounding box center [466, 242] width 323 height 50
paste textarea "Cliente financiou tudo pela caixa"
type textarea "Cliente financiou tudo pela caixa"
click at [386, 295] on div "Liquidação Manual Data de Pagamento 2025-09-05 Valor pago R$ 119.41 Escreva uma…" at bounding box center [466, 225] width 337 height 152
click at [378, 288] on input "Dar baixa" at bounding box center [378, 286] width 45 height 17
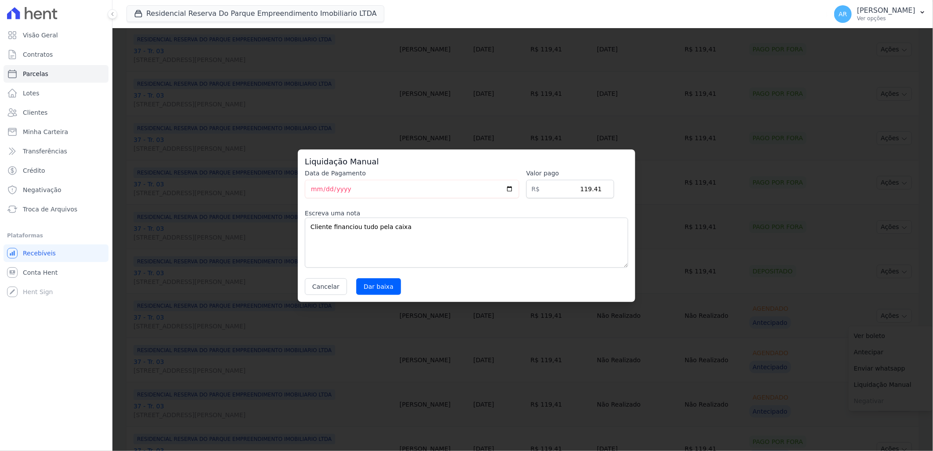
select select
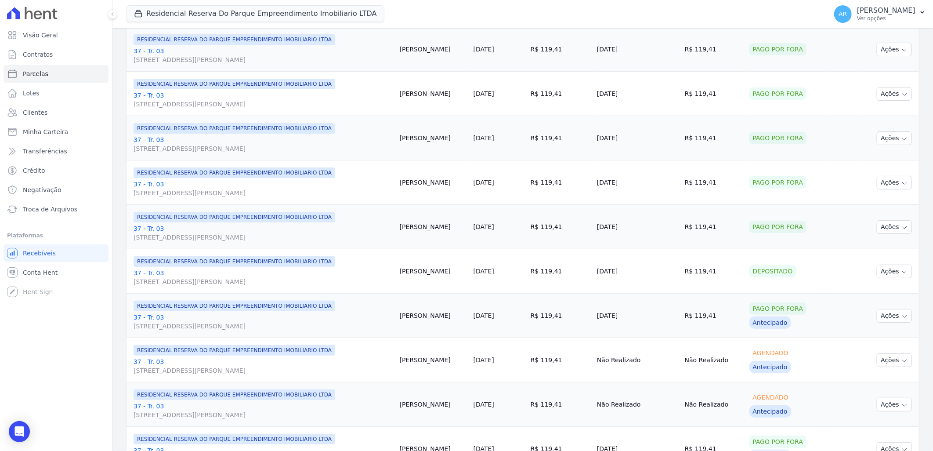
scroll to position [390, 0]
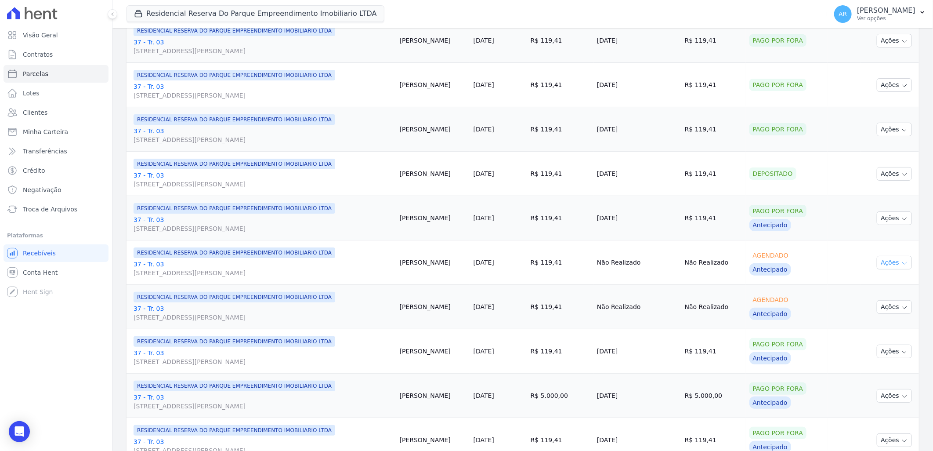
click at [890, 256] on button "Ações" at bounding box center [894, 263] width 35 height 14
click at [865, 328] on link "Liquidação Manual" at bounding box center [891, 331] width 84 height 16
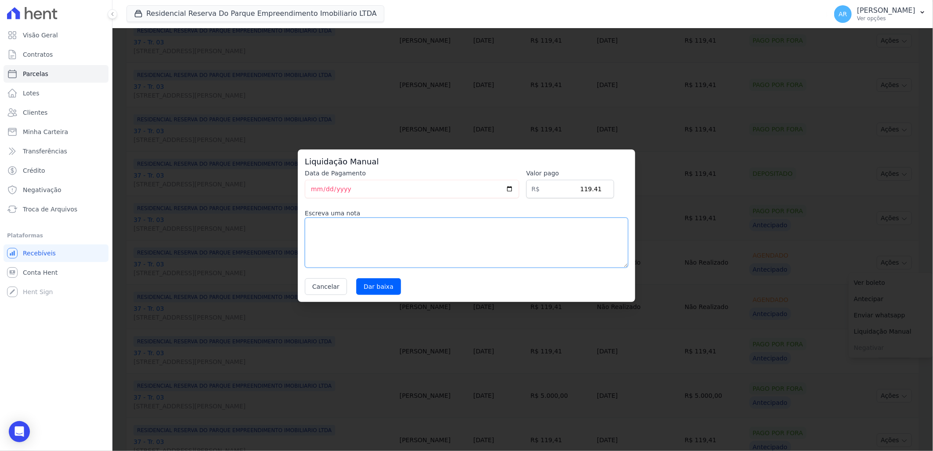
click at [405, 224] on textarea at bounding box center [466, 242] width 323 height 50
paste textarea "Cliente financiou tudo pela caixa"
type textarea "Cliente financiou tudo pela caixa"
click at [371, 289] on input "Dar baixa" at bounding box center [378, 286] width 45 height 17
select select
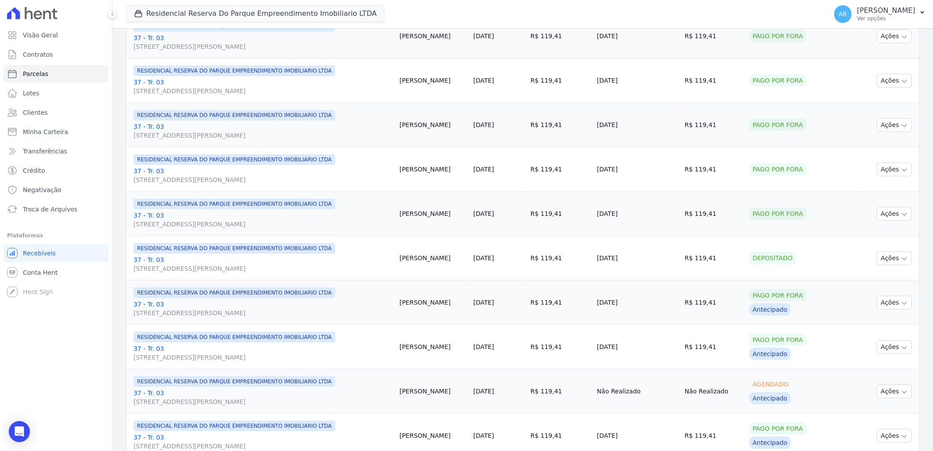
scroll to position [341, 0]
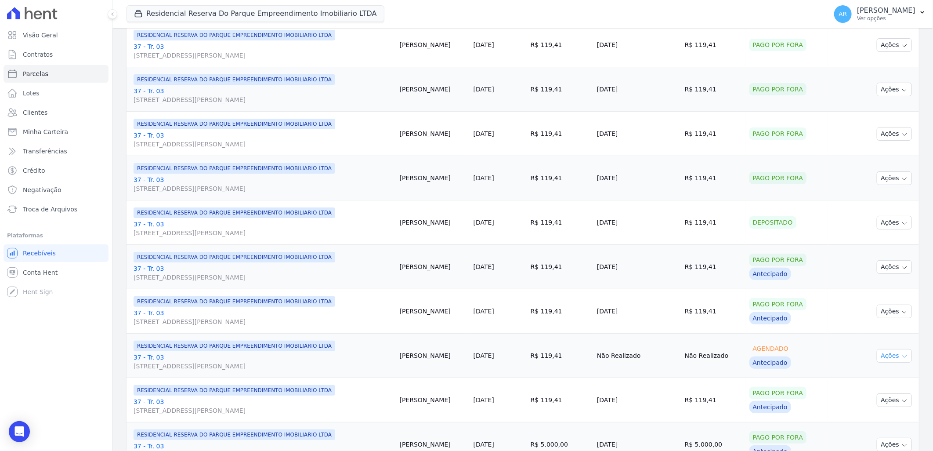
click at [886, 354] on button "Ações" at bounding box center [894, 356] width 35 height 14
click at [883, 420] on link "Liquidação Manual" at bounding box center [891, 424] width 84 height 16
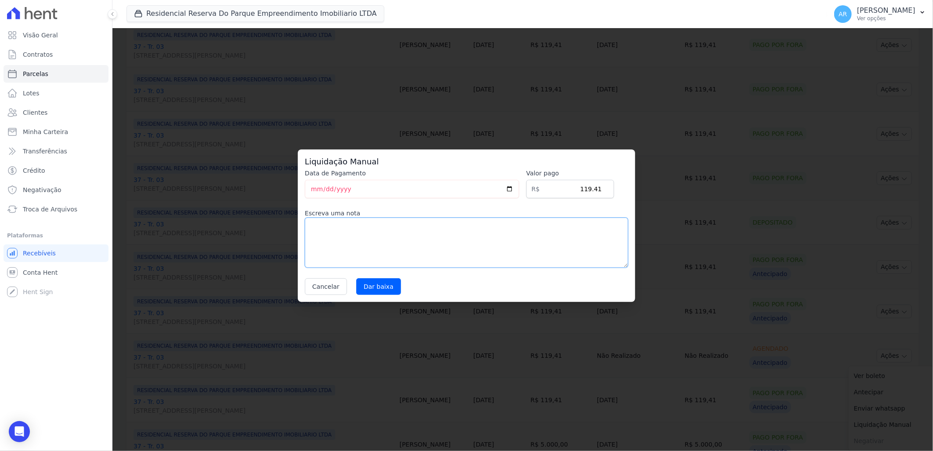
drag, startPoint x: 464, startPoint y: 236, endPoint x: 431, endPoint y: 237, distance: 33.4
click at [460, 235] on textarea at bounding box center [466, 242] width 323 height 50
paste textarea "Cliente financiou tudo pela caixa"
type textarea "Cliente financiou tudo pela caixa"
click at [389, 286] on input "Dar baixa" at bounding box center [378, 286] width 45 height 17
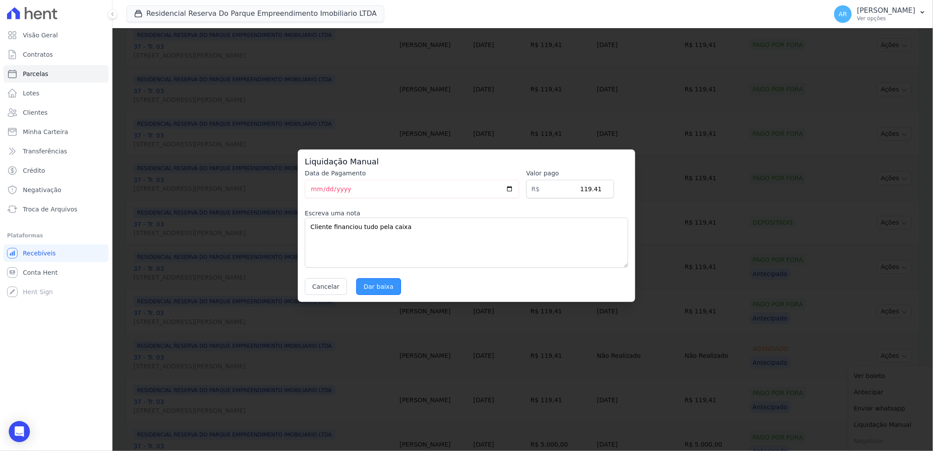
select select
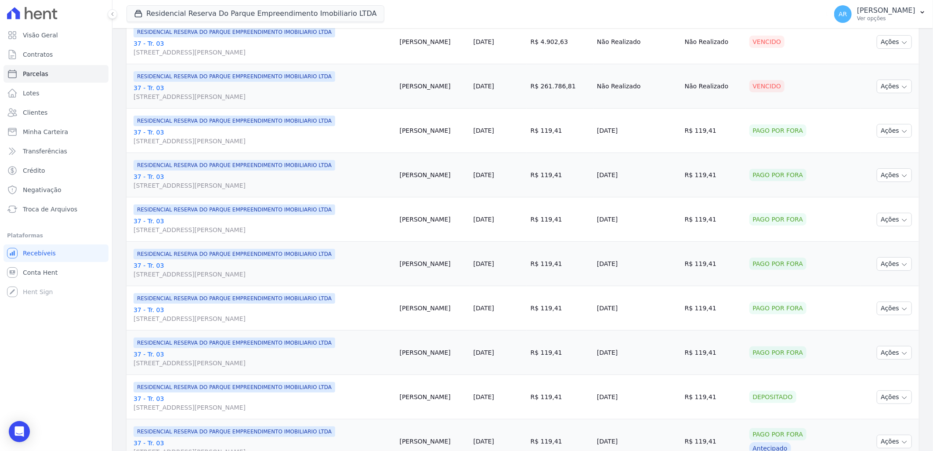
scroll to position [43, 0]
